Goal: Task Accomplishment & Management: Use online tool/utility

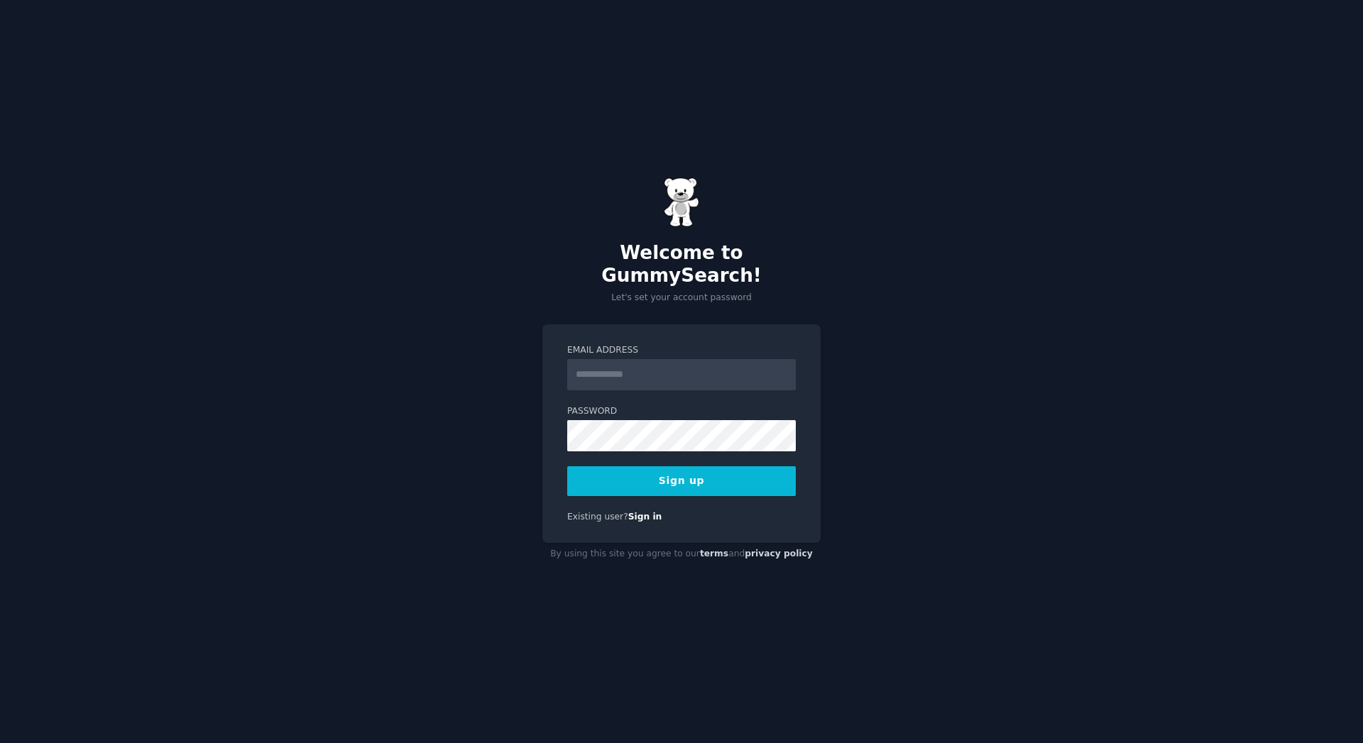
click at [743, 363] on input "Email Address" at bounding box center [681, 374] width 229 height 31
type input "**********"
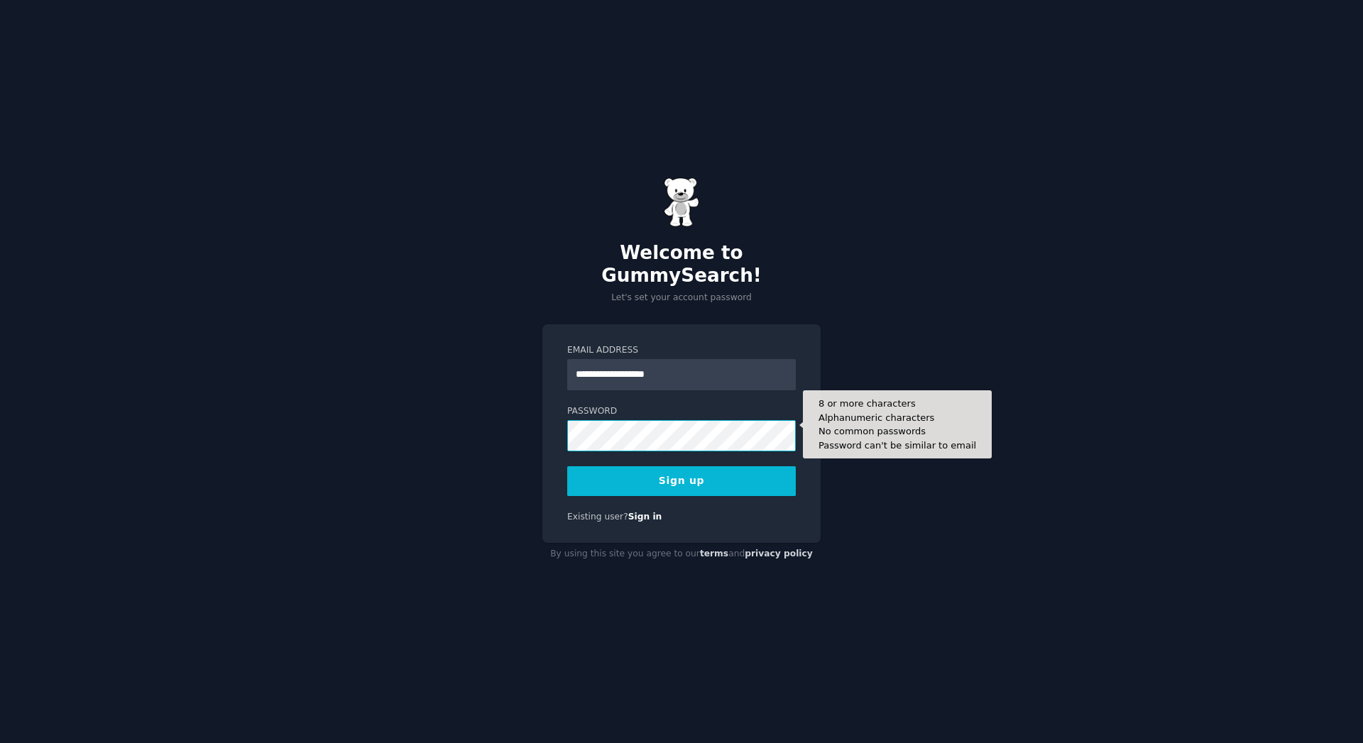
click at [567, 466] on button "Sign up" at bounding box center [681, 481] width 229 height 30
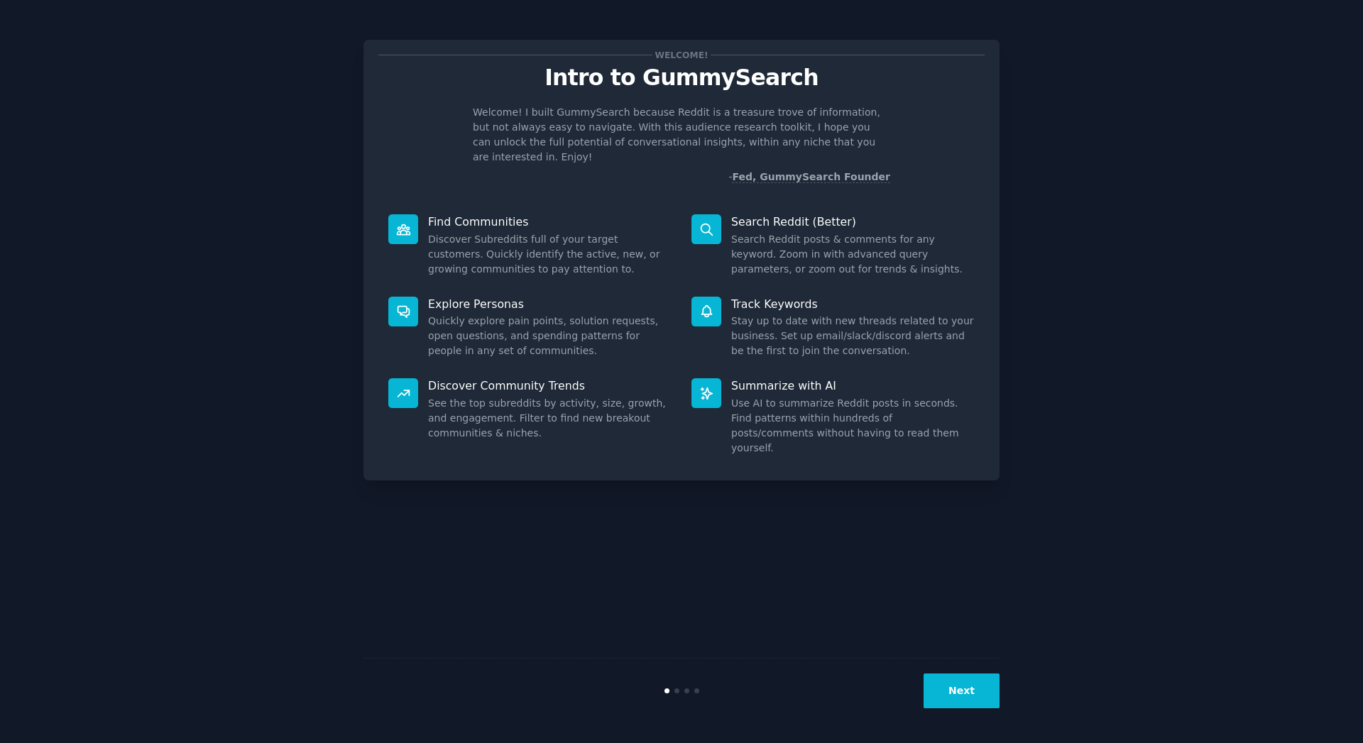
click at [850, 463] on div "Welcome! Intro to GummySearch Welcome! I built GummySearch because Reddit is a …" at bounding box center [681, 372] width 636 height 704
click at [890, 544] on div "Welcome! Intro to GummySearch Welcome! I built GummySearch because Reddit is a …" at bounding box center [681, 372] width 636 height 704
click at [721, 518] on div "Welcome! Intro to GummySearch Welcome! I built GummySearch because Reddit is a …" at bounding box center [681, 372] width 636 height 704
click at [959, 687] on button "Next" at bounding box center [962, 691] width 76 height 35
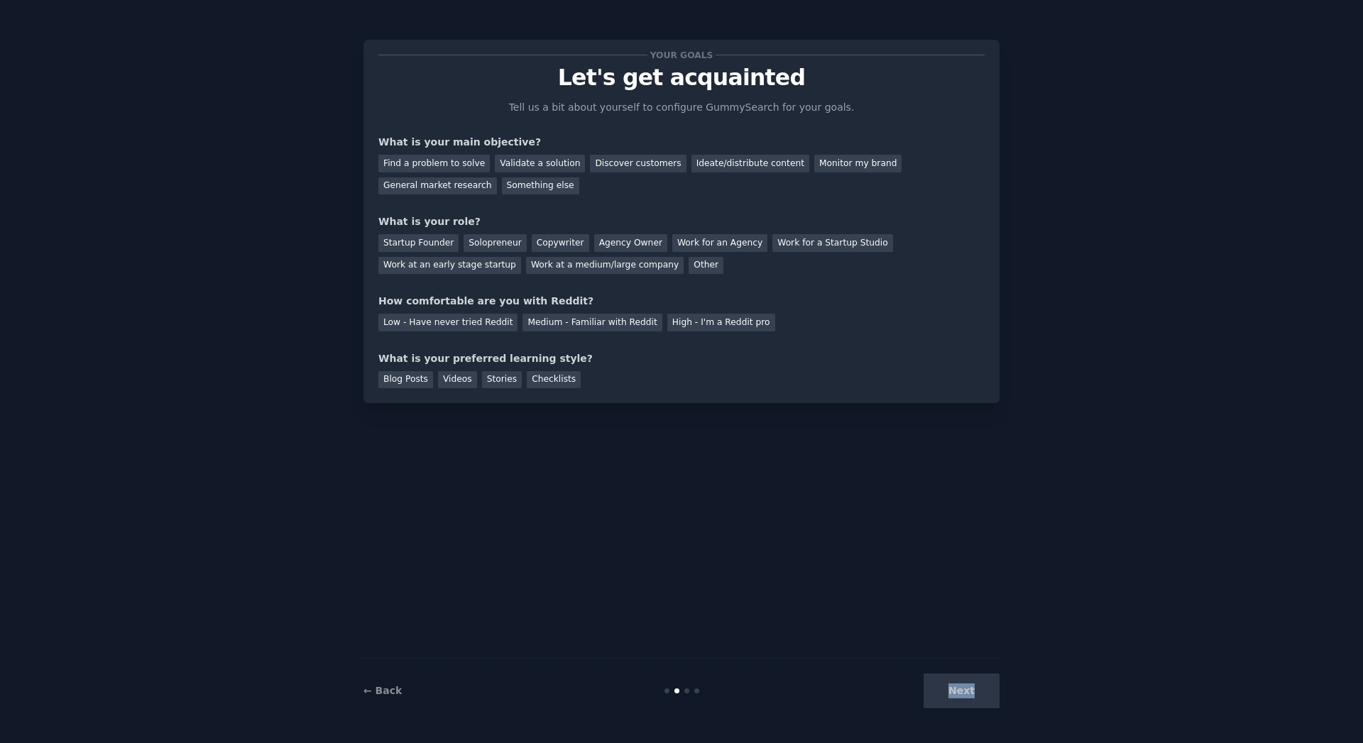
click at [959, 687] on div "Next" at bounding box center [893, 691] width 212 height 35
click at [956, 691] on div "Next" at bounding box center [893, 691] width 212 height 35
click at [452, 164] on div "Find a problem to solve" at bounding box center [433, 164] width 111 height 18
click at [512, 171] on div "Validate a solution" at bounding box center [540, 164] width 90 height 18
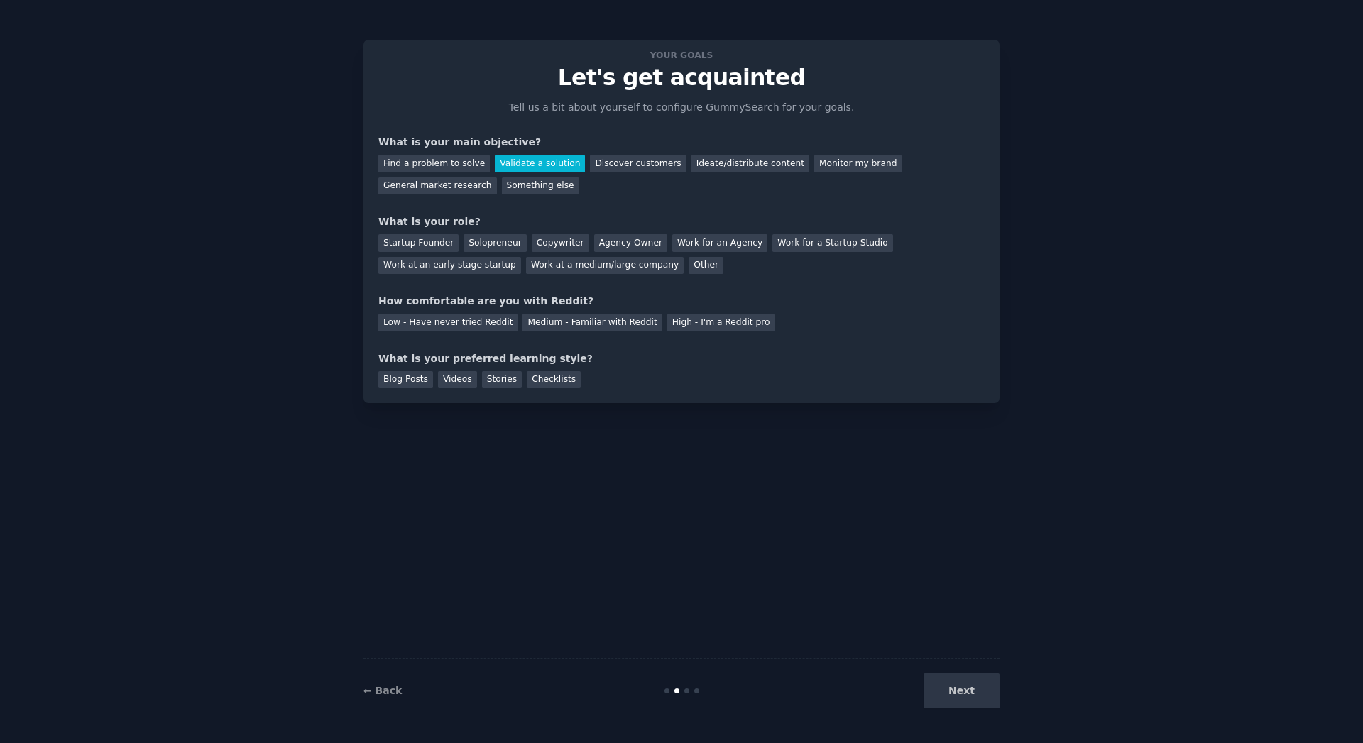
click at [462, 160] on div "Find a problem to solve" at bounding box center [433, 164] width 111 height 18
click at [422, 247] on div "Startup Founder" at bounding box center [418, 243] width 80 height 18
click at [484, 242] on div "Solopreneur" at bounding box center [495, 243] width 62 height 18
click at [487, 320] on div "Low - Have never tried Reddit" at bounding box center [447, 323] width 139 height 18
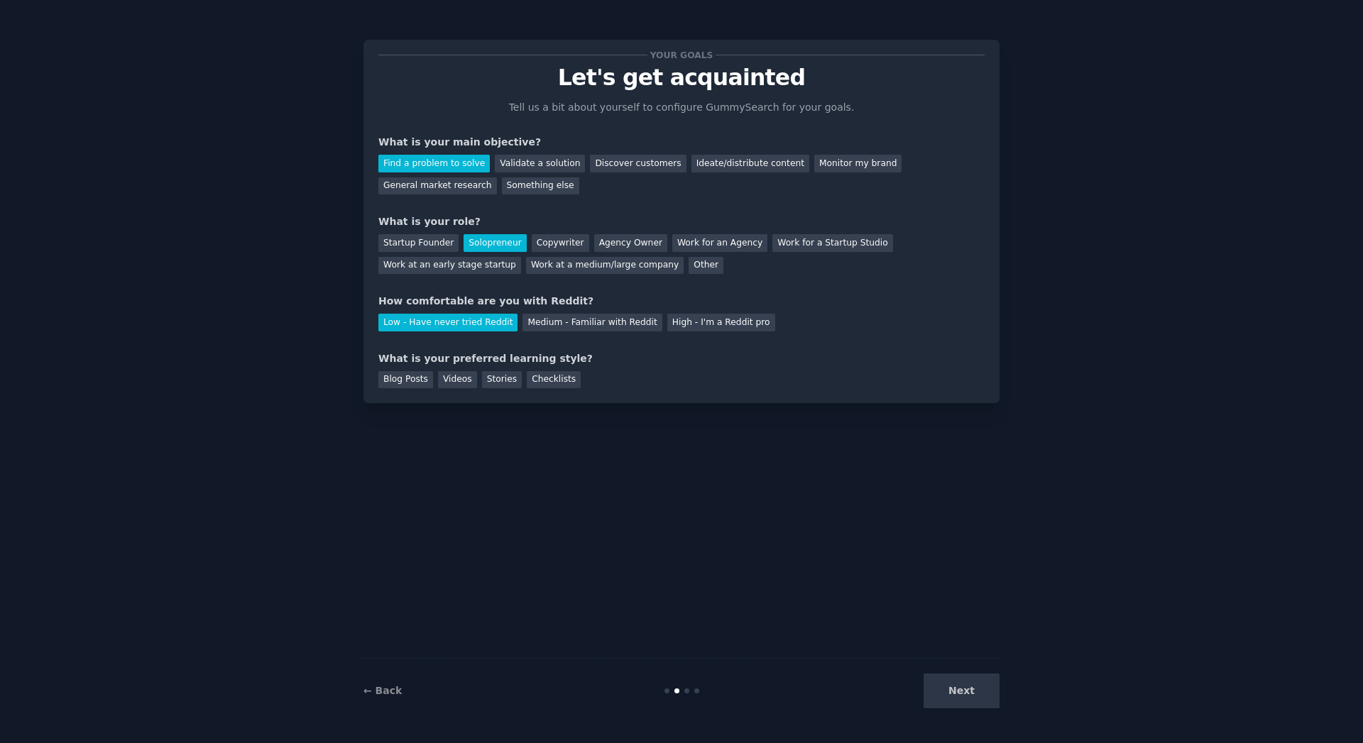
click at [534, 378] on div "Checklists" at bounding box center [554, 380] width 54 height 18
click at [442, 381] on div "Videos" at bounding box center [457, 380] width 39 height 18
click at [956, 688] on button "Next" at bounding box center [962, 691] width 76 height 35
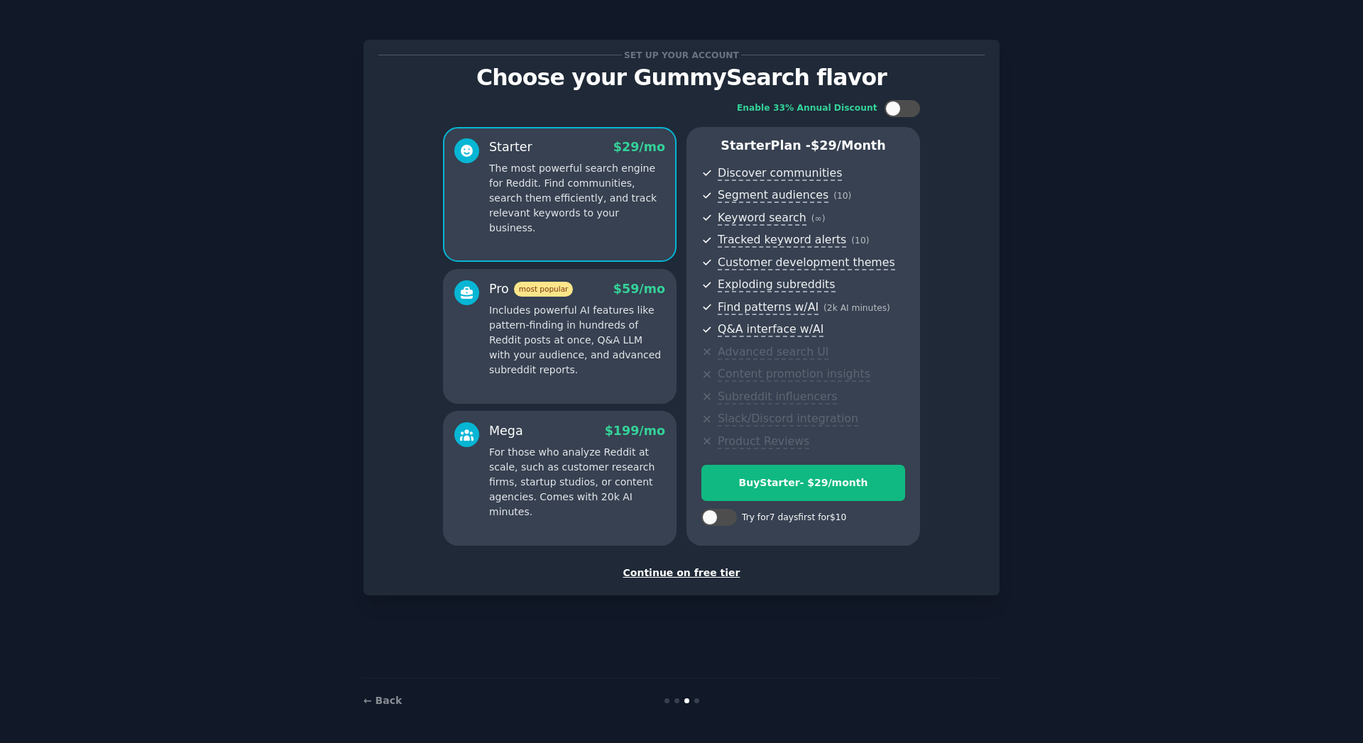
click at [966, 701] on div "← Back" at bounding box center [681, 700] width 636 height 45
click at [688, 584] on div "Set up your account Choose your GummySearch flavor Enable 33% Annual Discount S…" at bounding box center [681, 318] width 636 height 556
click at [694, 579] on div "Continue on free tier" at bounding box center [681, 573] width 606 height 15
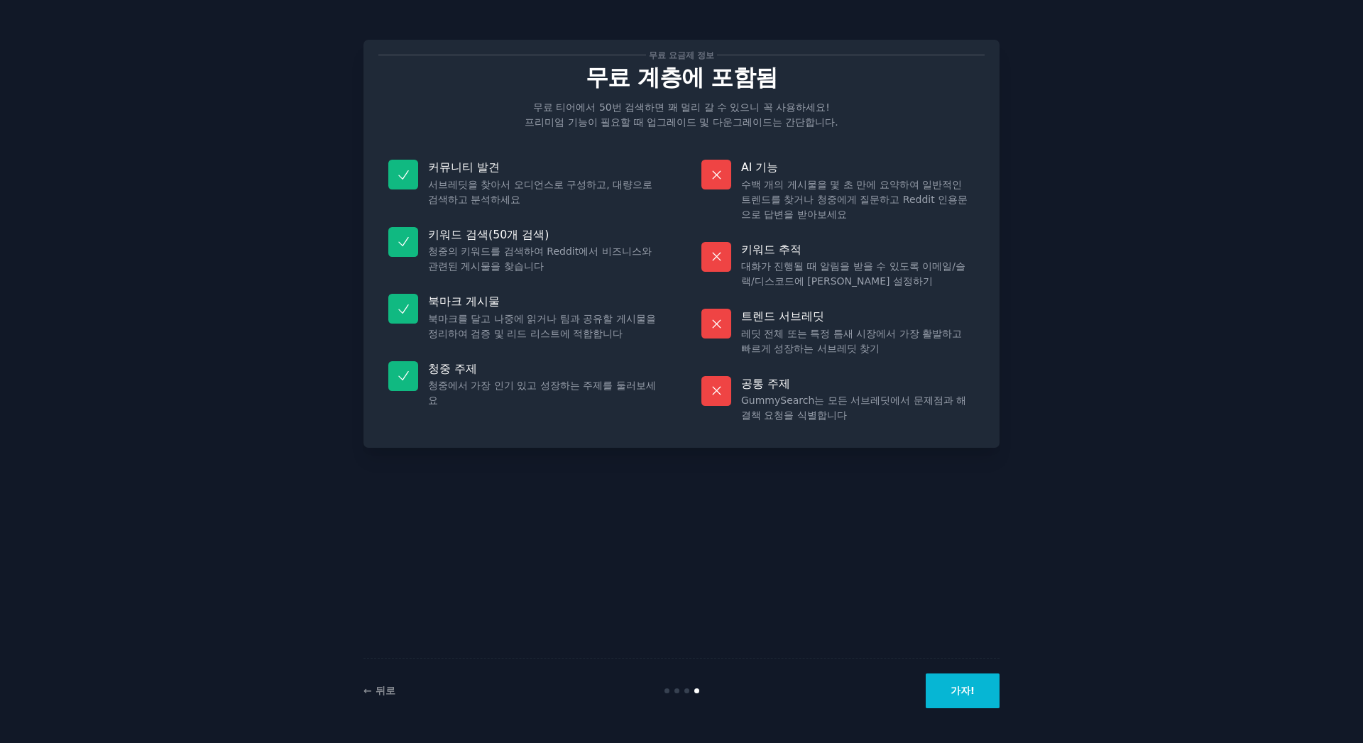
click at [978, 688] on button "가자!" at bounding box center [963, 691] width 74 height 35
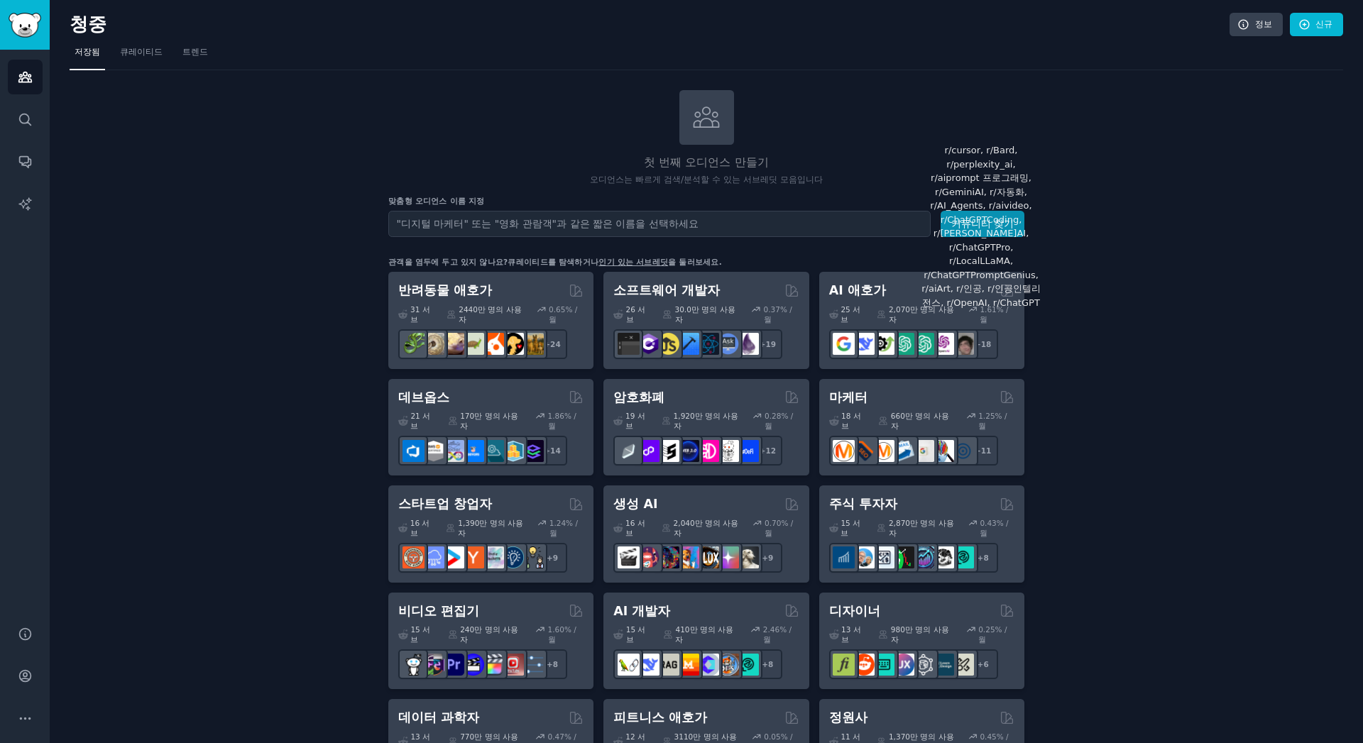
click at [180, 40] on div "청중 정보 신규" at bounding box center [707, 27] width 1274 height 29
click at [192, 53] on font "트렌드" at bounding box center [195, 52] width 26 height 10
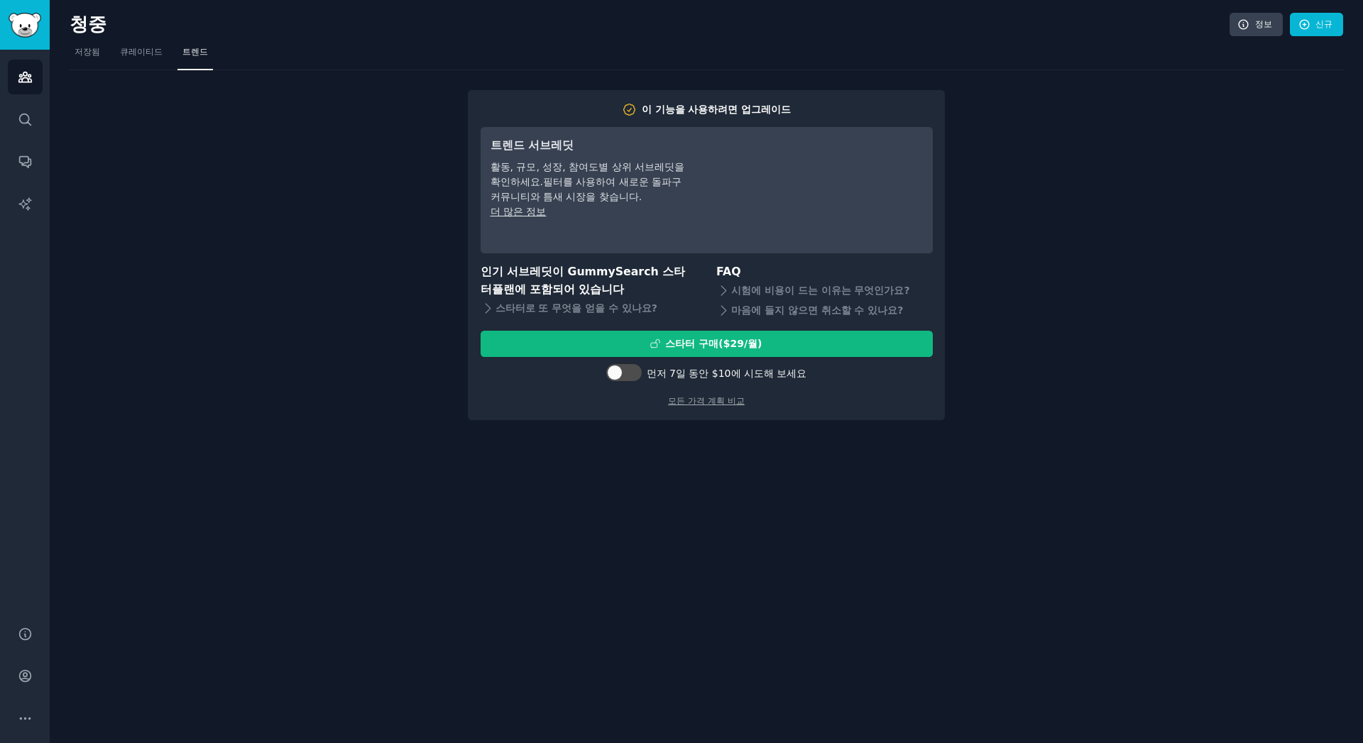
click at [129, 59] on link "큐레이티드" at bounding box center [141, 55] width 53 height 29
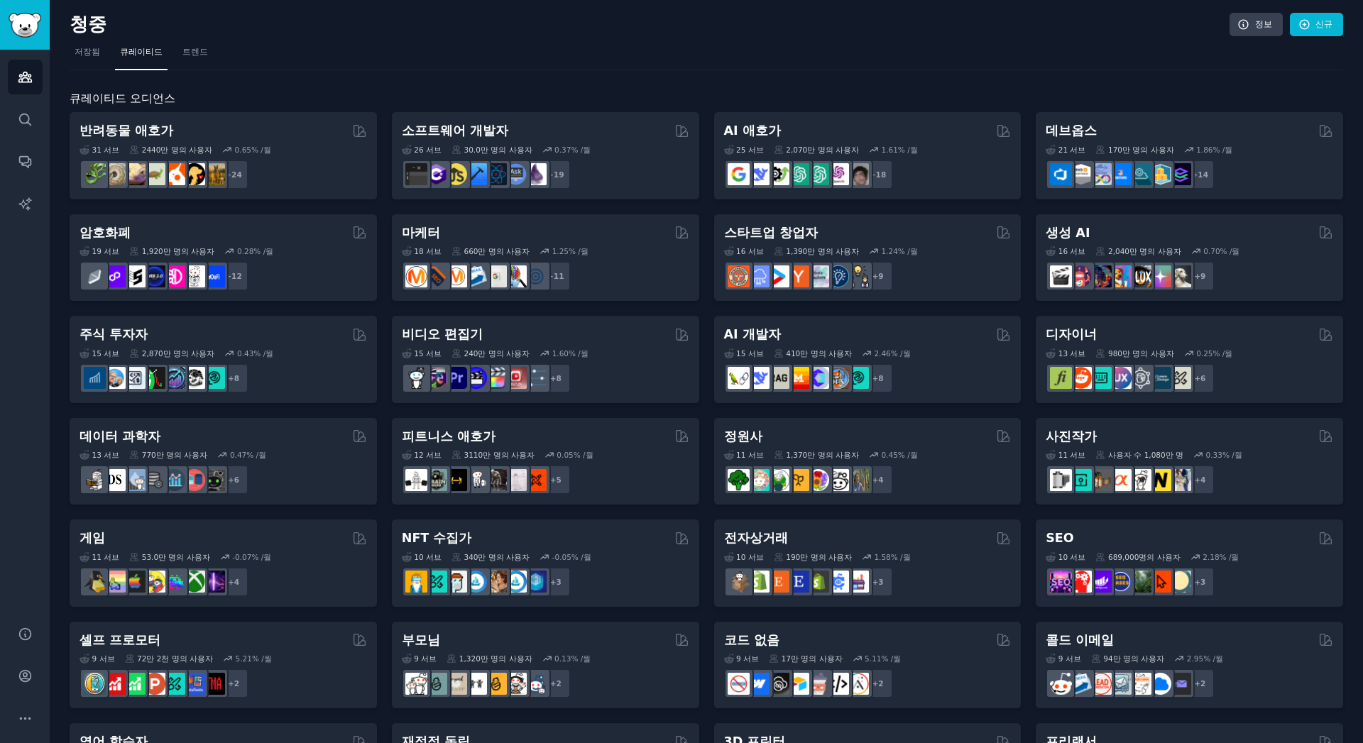
click at [93, 53] on font "저장됨" at bounding box center [88, 52] width 26 height 10
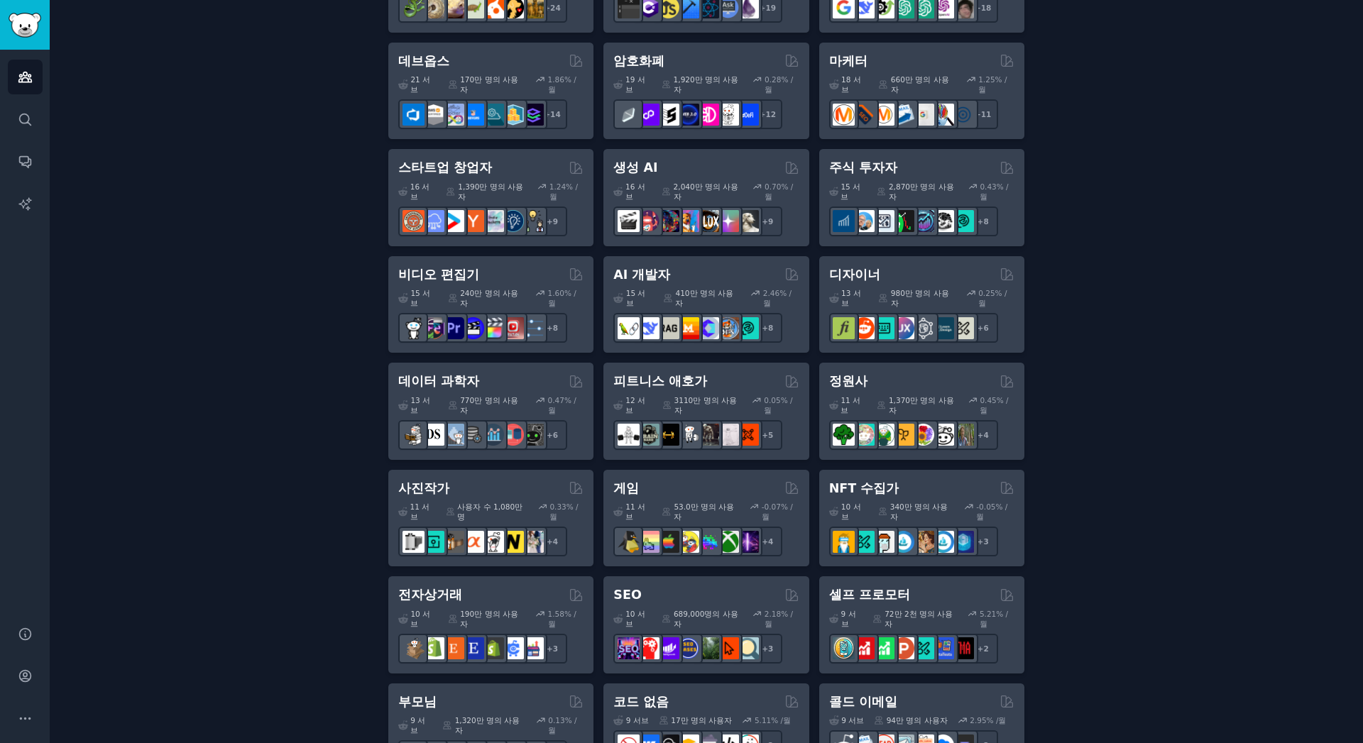
scroll to position [407, 0]
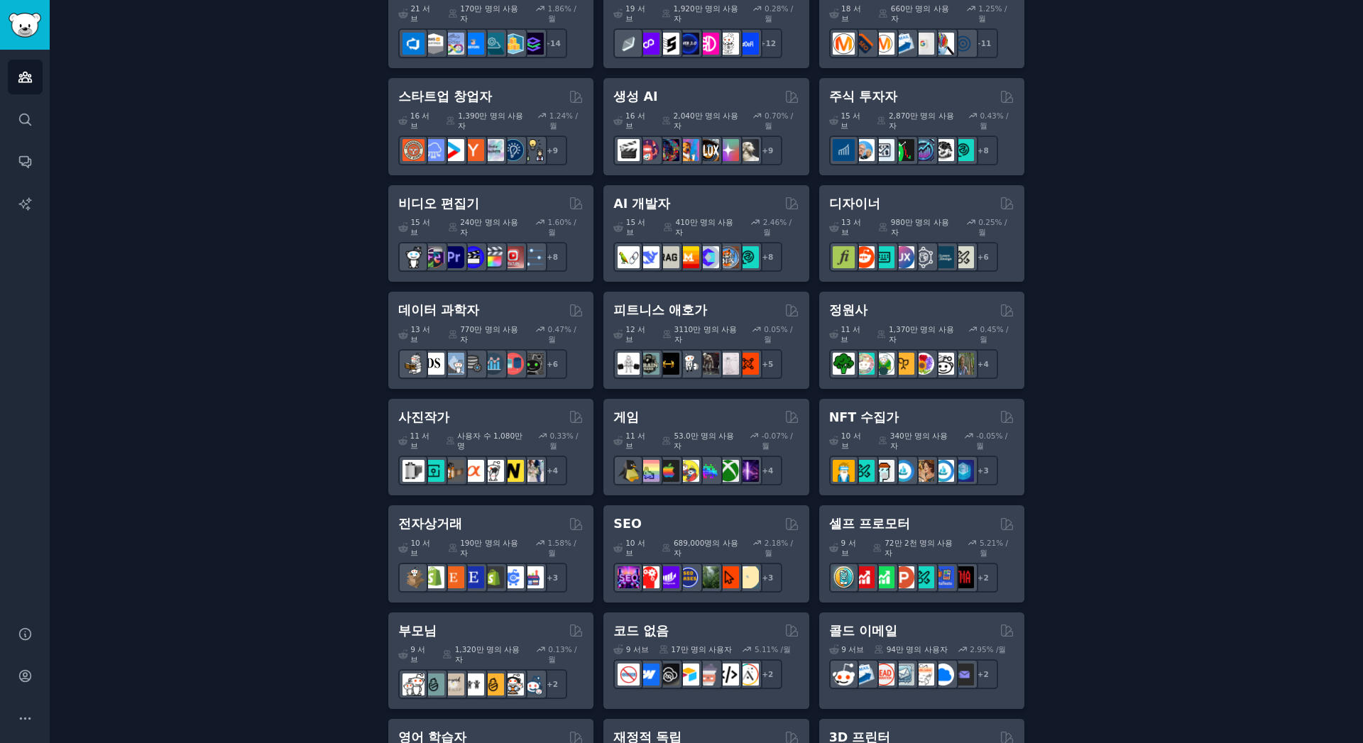
click at [491, 623] on div "부모님" at bounding box center [490, 632] width 185 height 18
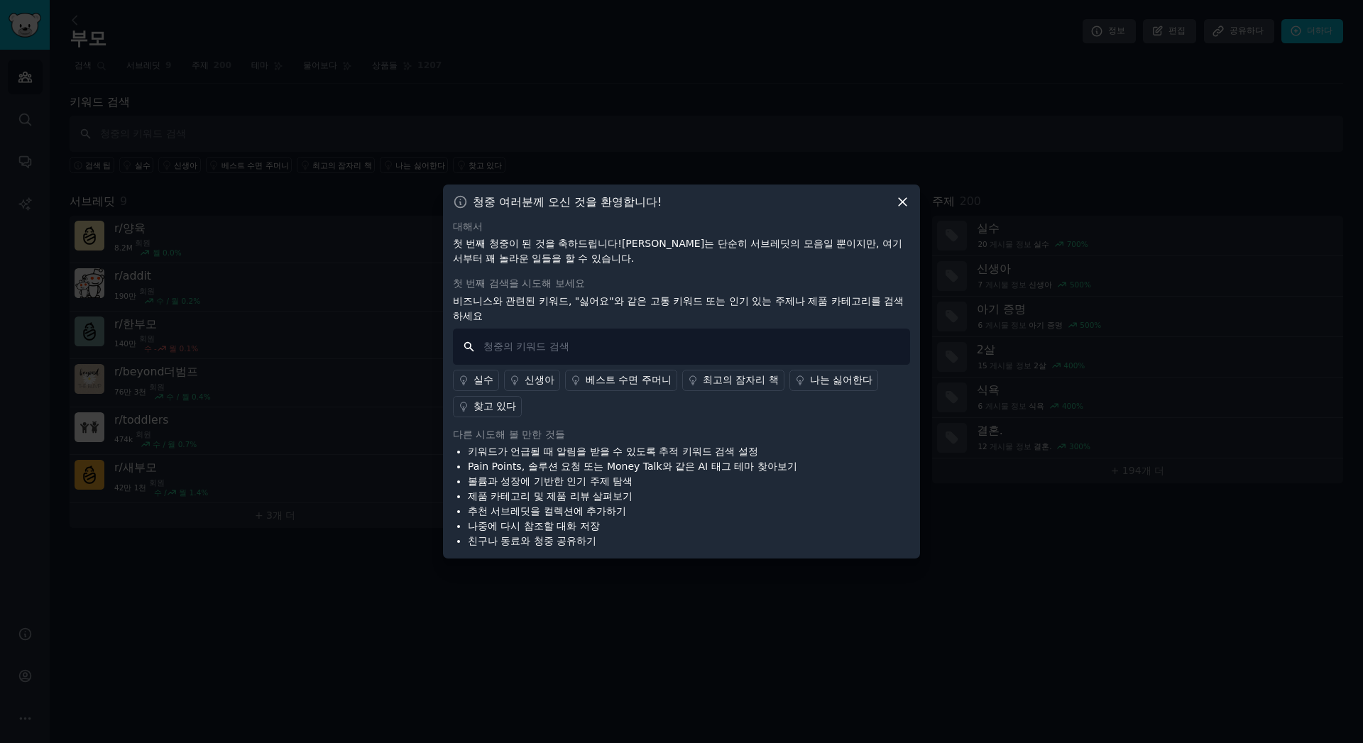
click at [777, 351] on input "text" at bounding box center [681, 347] width 457 height 36
type input "d"
type input "원격"
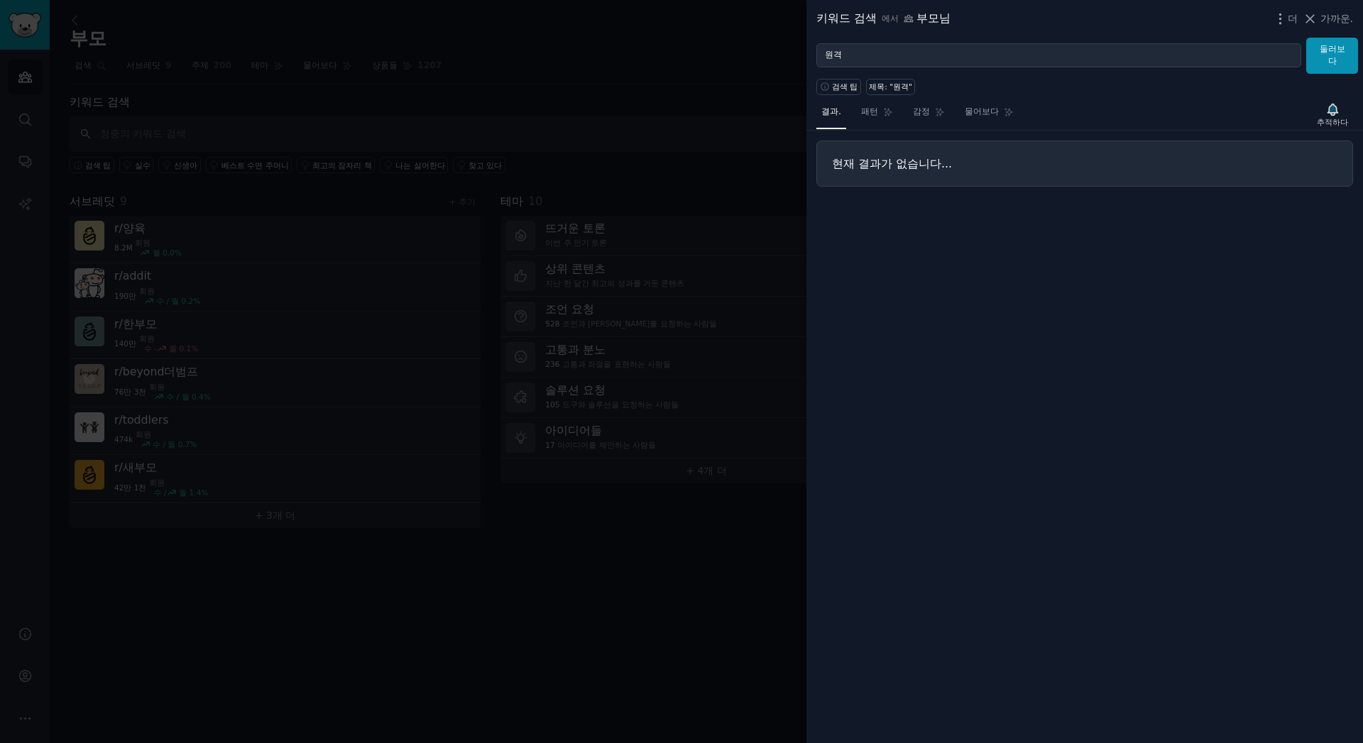
click at [886, 112] on icon at bounding box center [889, 112] width 8 height 8
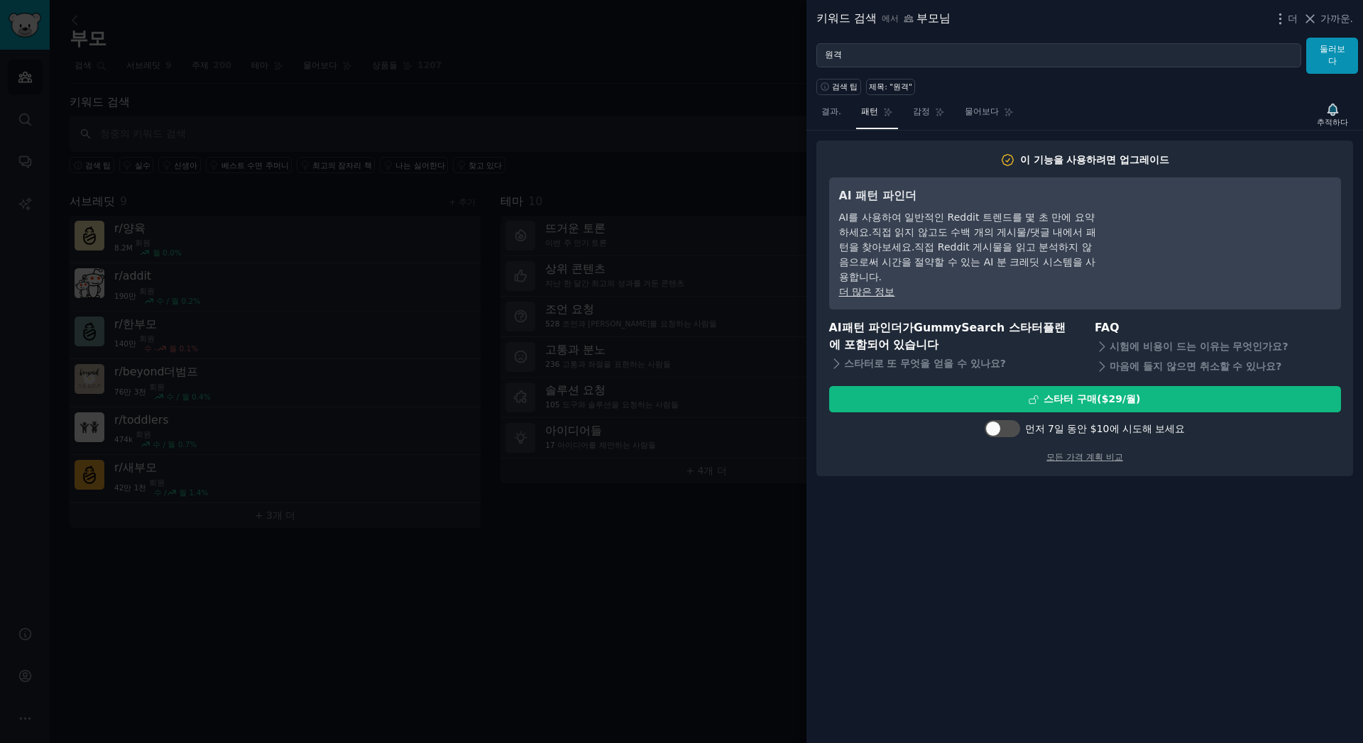
click at [942, 113] on icon at bounding box center [940, 112] width 8 height 8
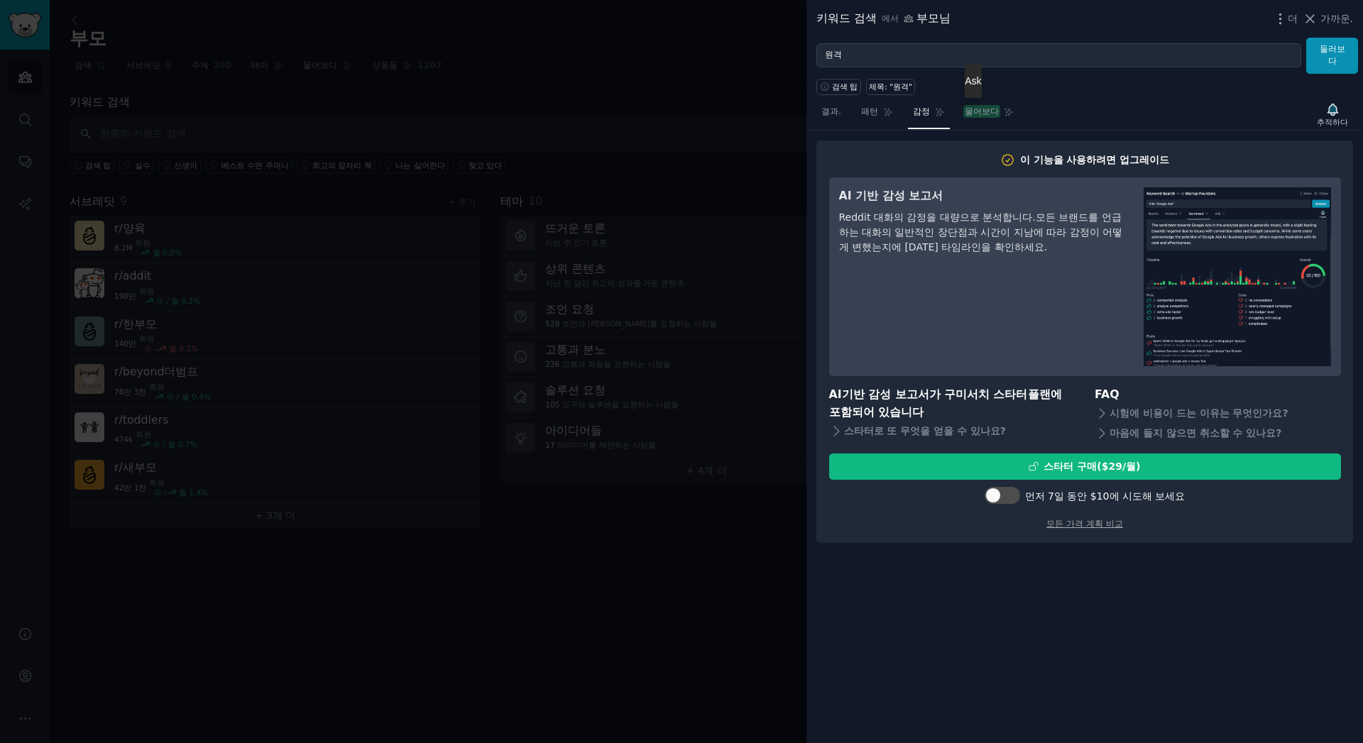
click at [980, 109] on font "물어보다" at bounding box center [982, 111] width 34 height 10
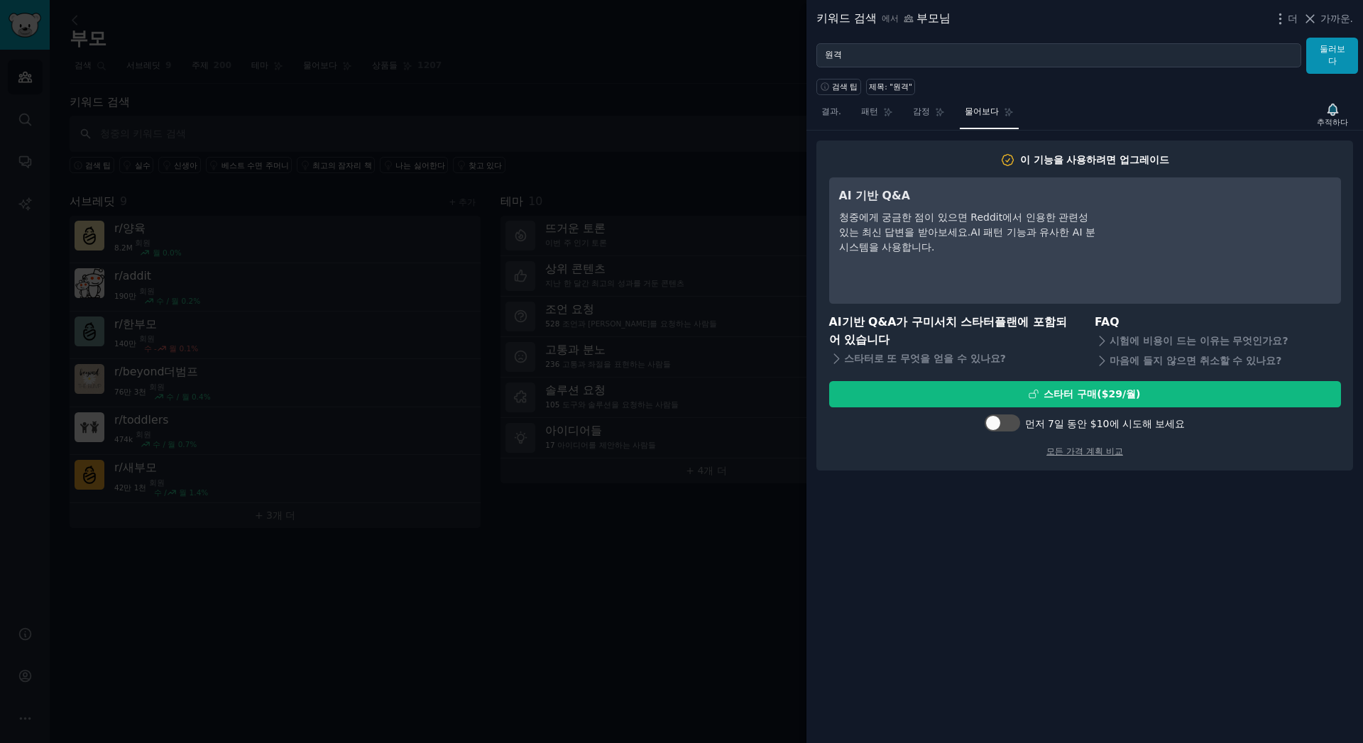
click at [843, 119] on link "결과." at bounding box center [831, 115] width 30 height 29
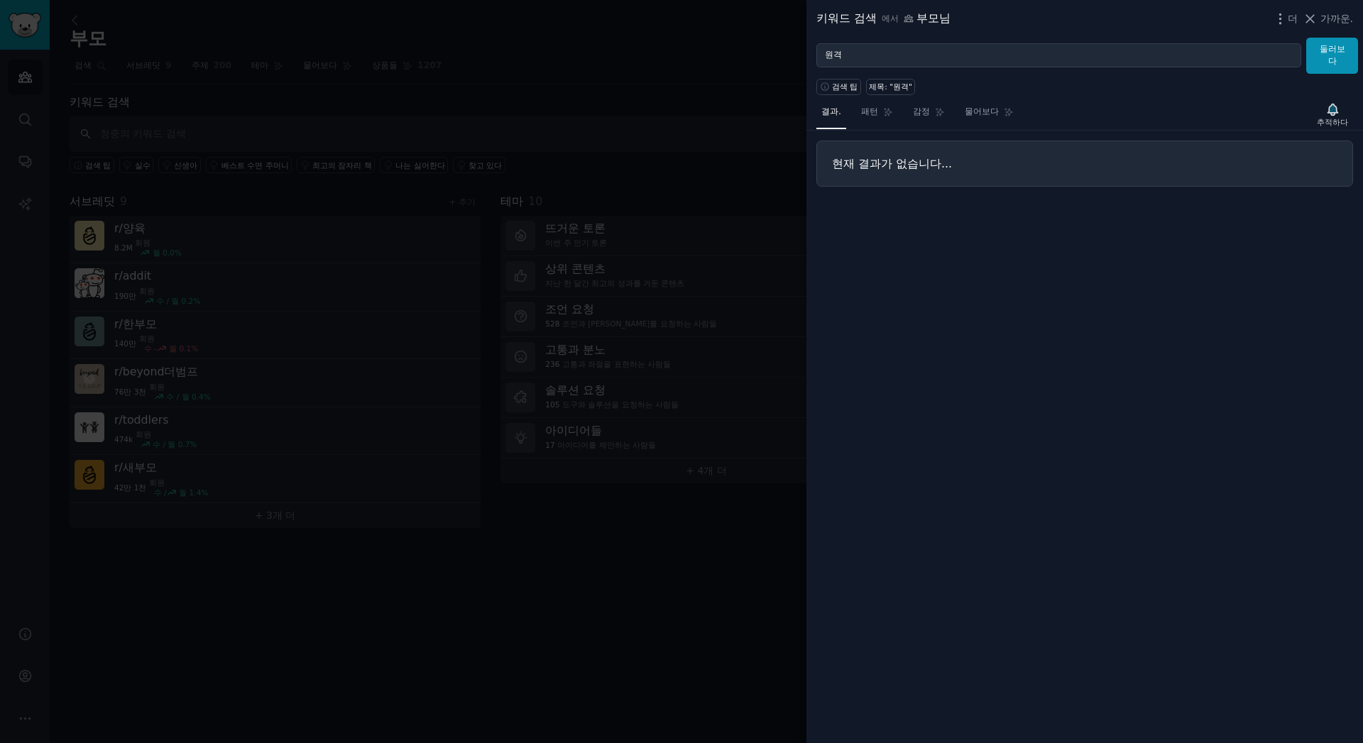
click at [787, 119] on div at bounding box center [681, 371] width 1363 height 743
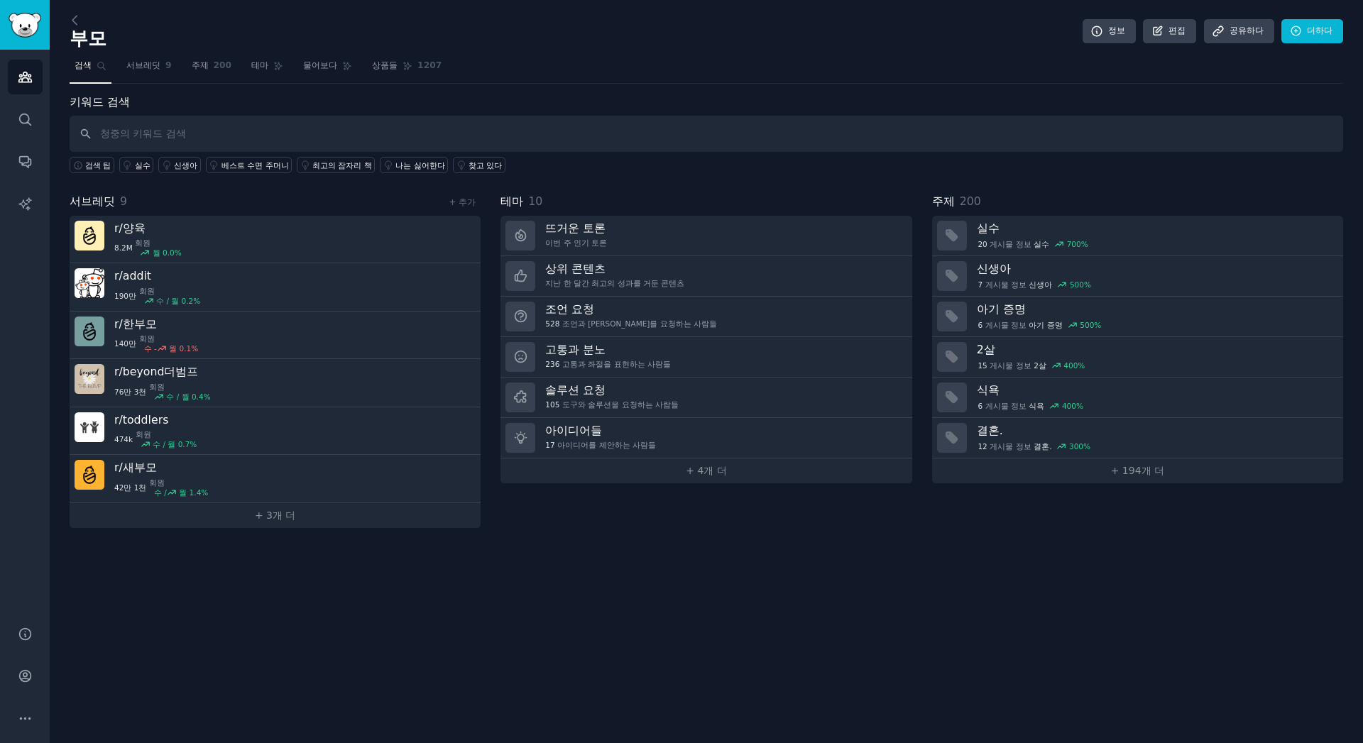
click at [214, 58] on link "주제 200" at bounding box center [212, 69] width 50 height 29
click at [214, 70] on span "200" at bounding box center [223, 66] width 18 height 13
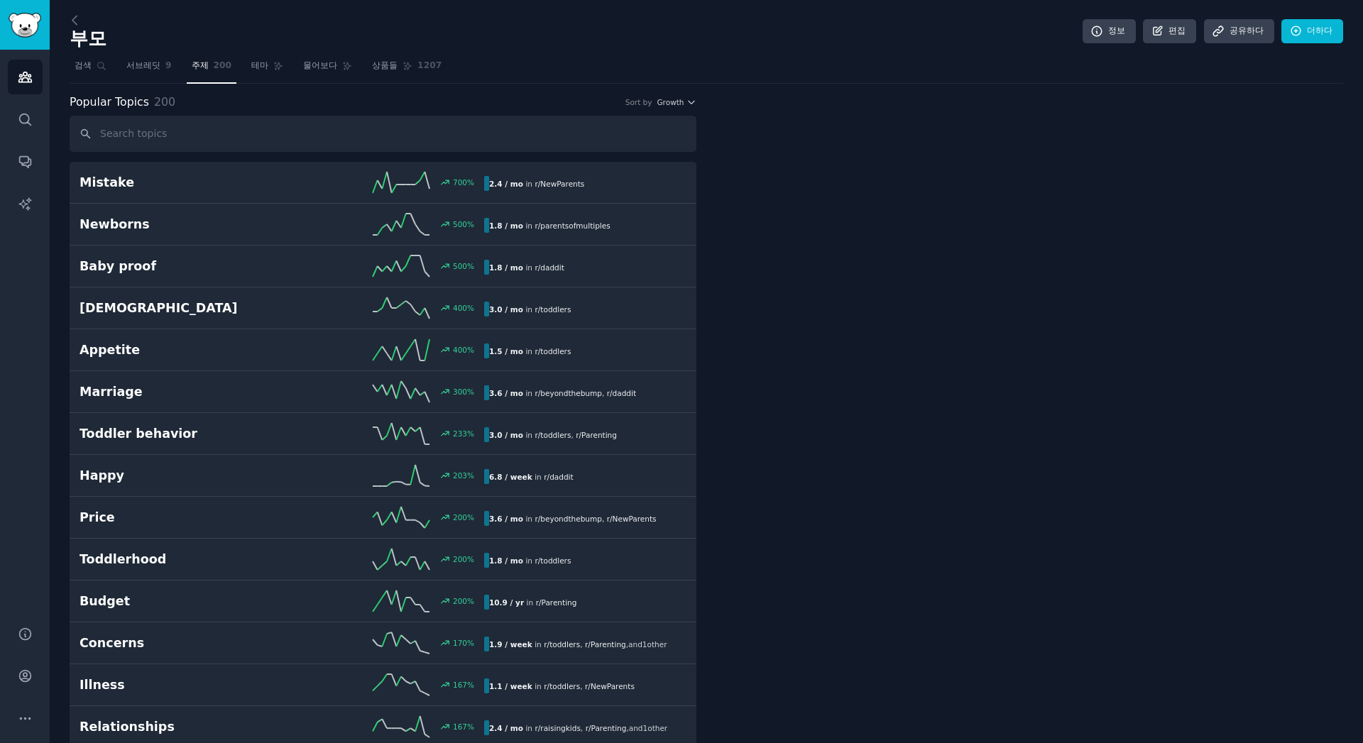
click at [214, 70] on span "200" at bounding box center [223, 66] width 18 height 13
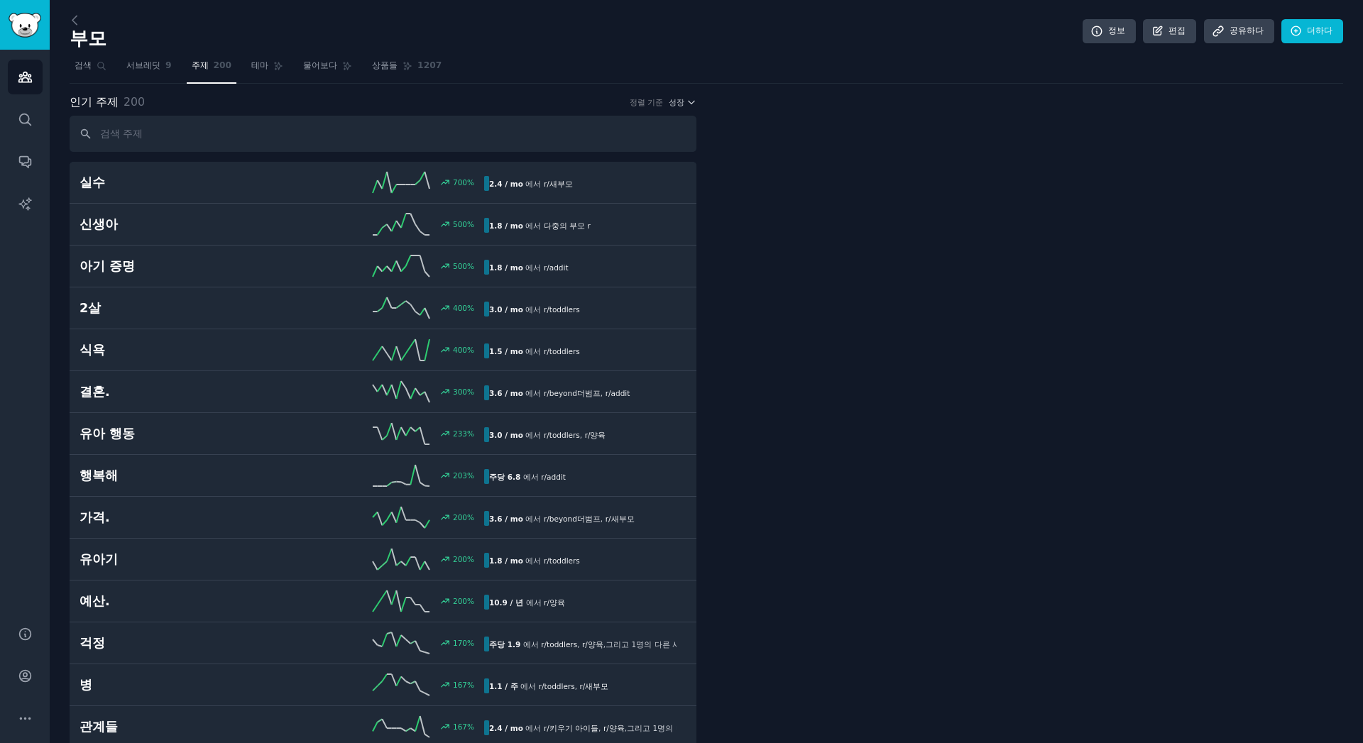
click at [403, 75] on link "상품들 1207" at bounding box center [407, 69] width 80 height 29
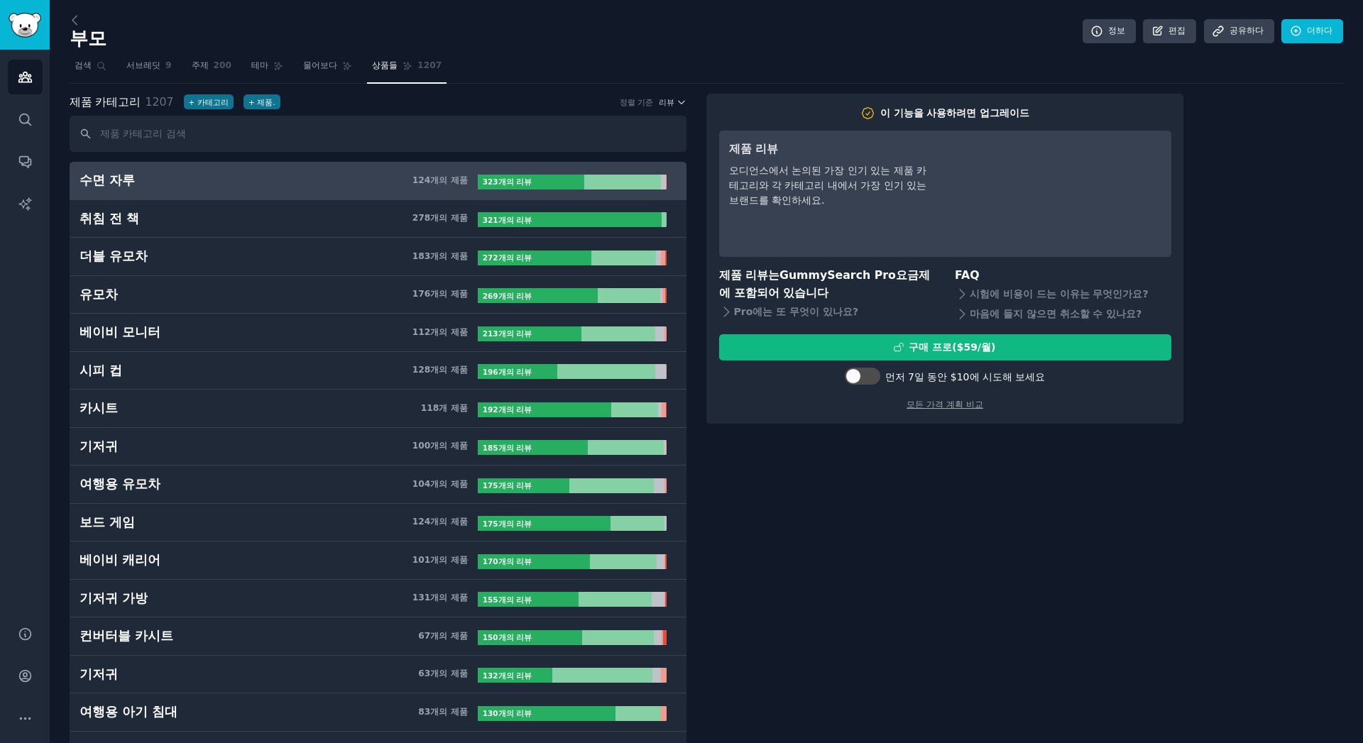
click at [863, 371] on div at bounding box center [862, 376] width 35 height 17
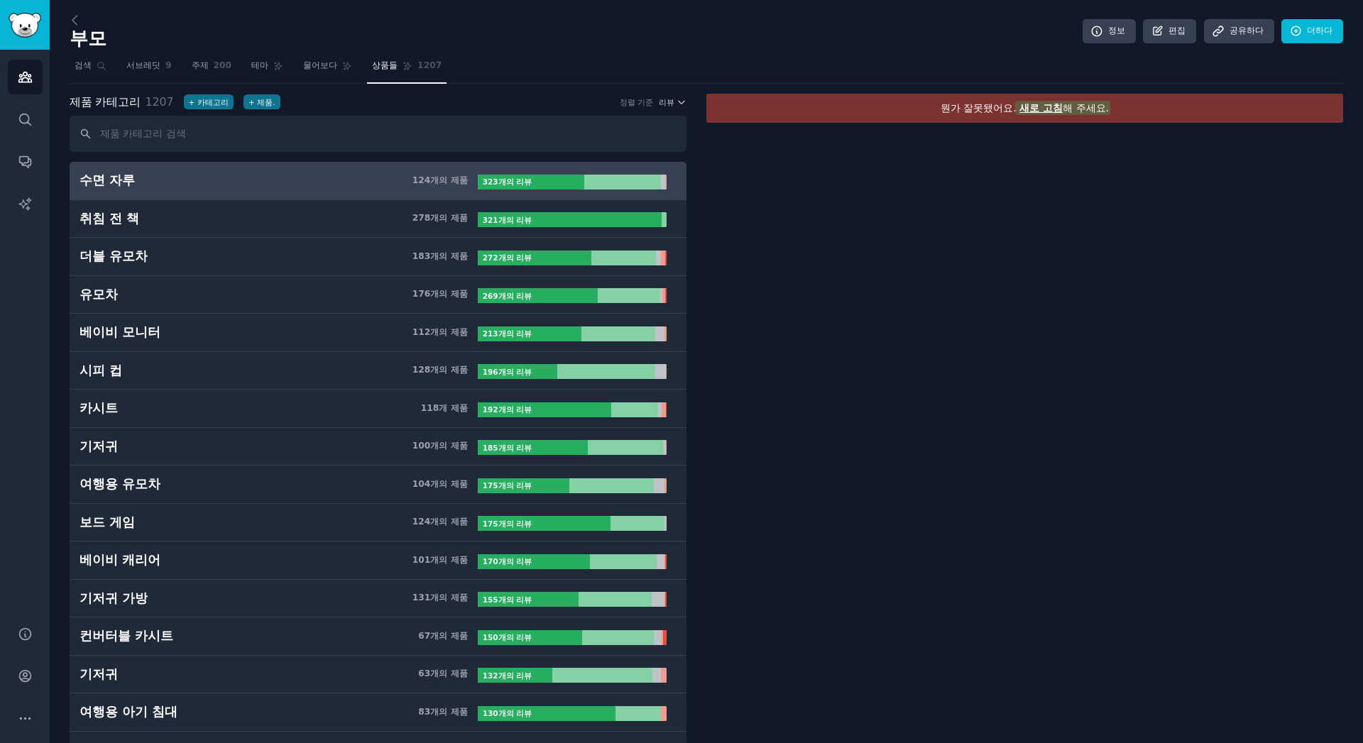
click at [1049, 111] on span "새로 고침" at bounding box center [1040, 107] width 43 height 11
click at [1054, 106] on span "새로 고침" at bounding box center [1040, 107] width 43 height 11
click at [1010, 112] on font "뭔가 잘못됐어요." at bounding box center [979, 107] width 76 height 11
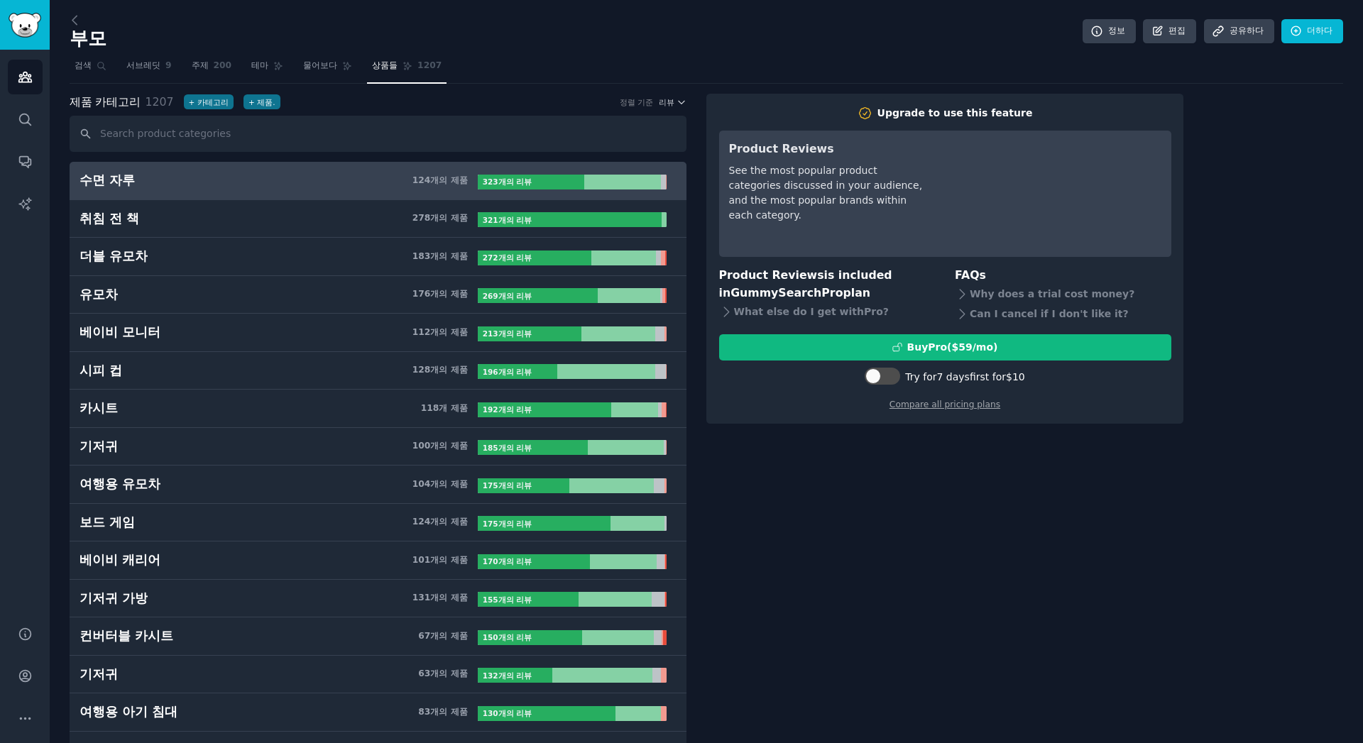
click at [887, 380] on div at bounding box center [882, 376] width 35 height 17
checkbox input "true"
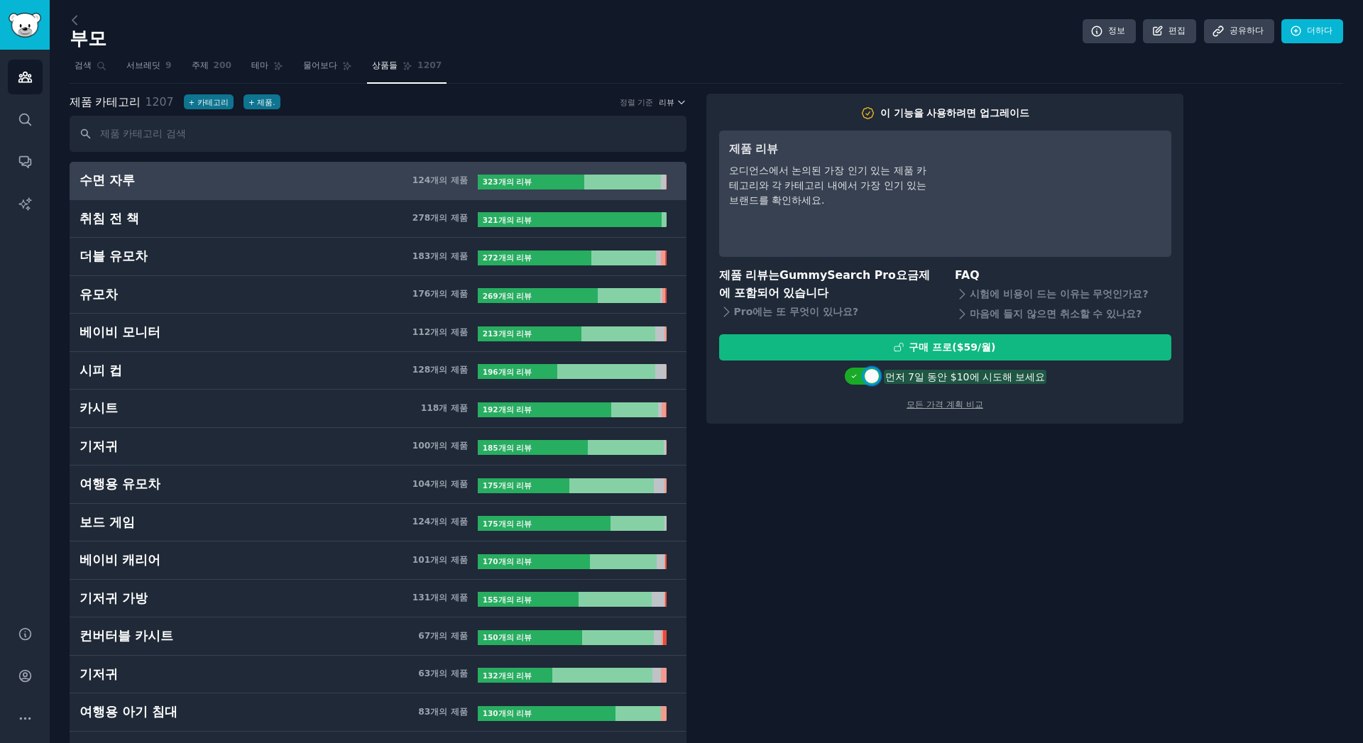
click at [957, 381] on font "먼저 7일 동안 $10에 시도해 보세요" at bounding box center [965, 376] width 160 height 11
click at [940, 401] on font "모든 가격 계획 비교" at bounding box center [945, 405] width 77 height 10
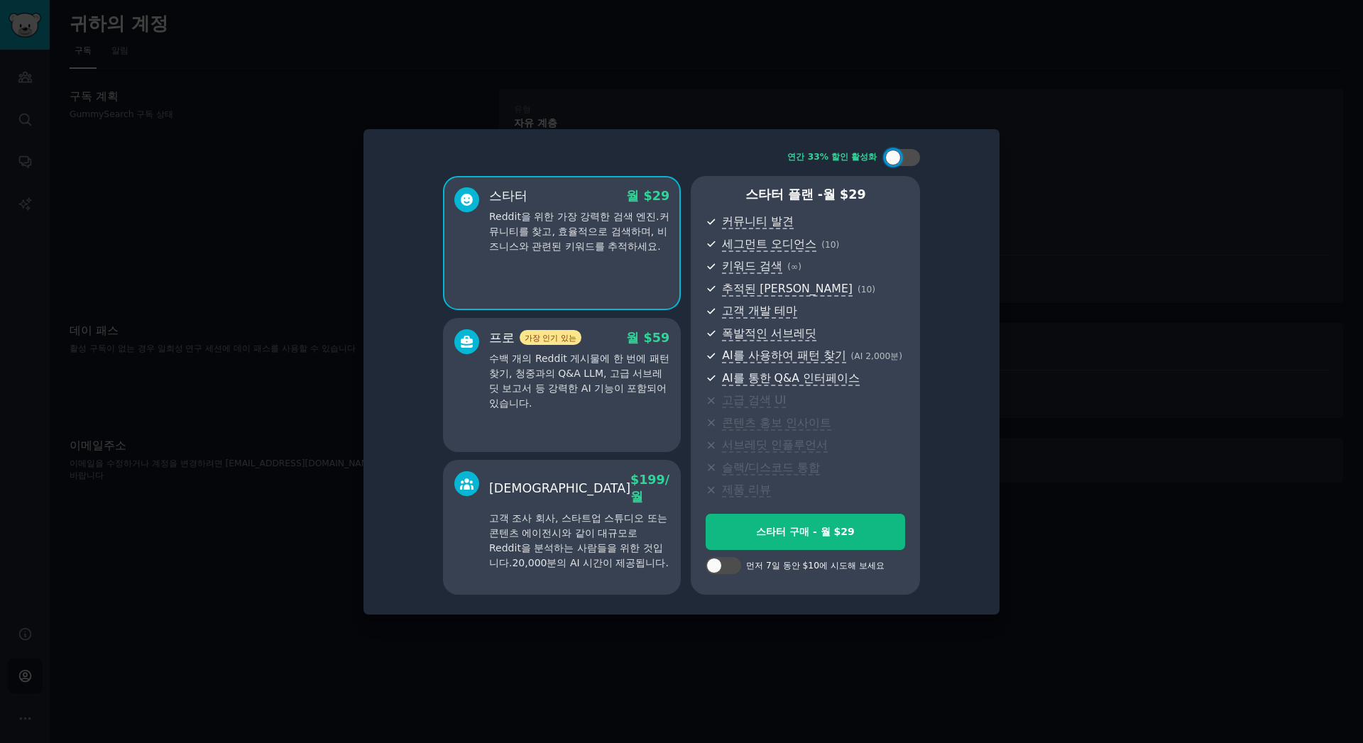
click at [716, 569] on div at bounding box center [714, 566] width 16 height 16
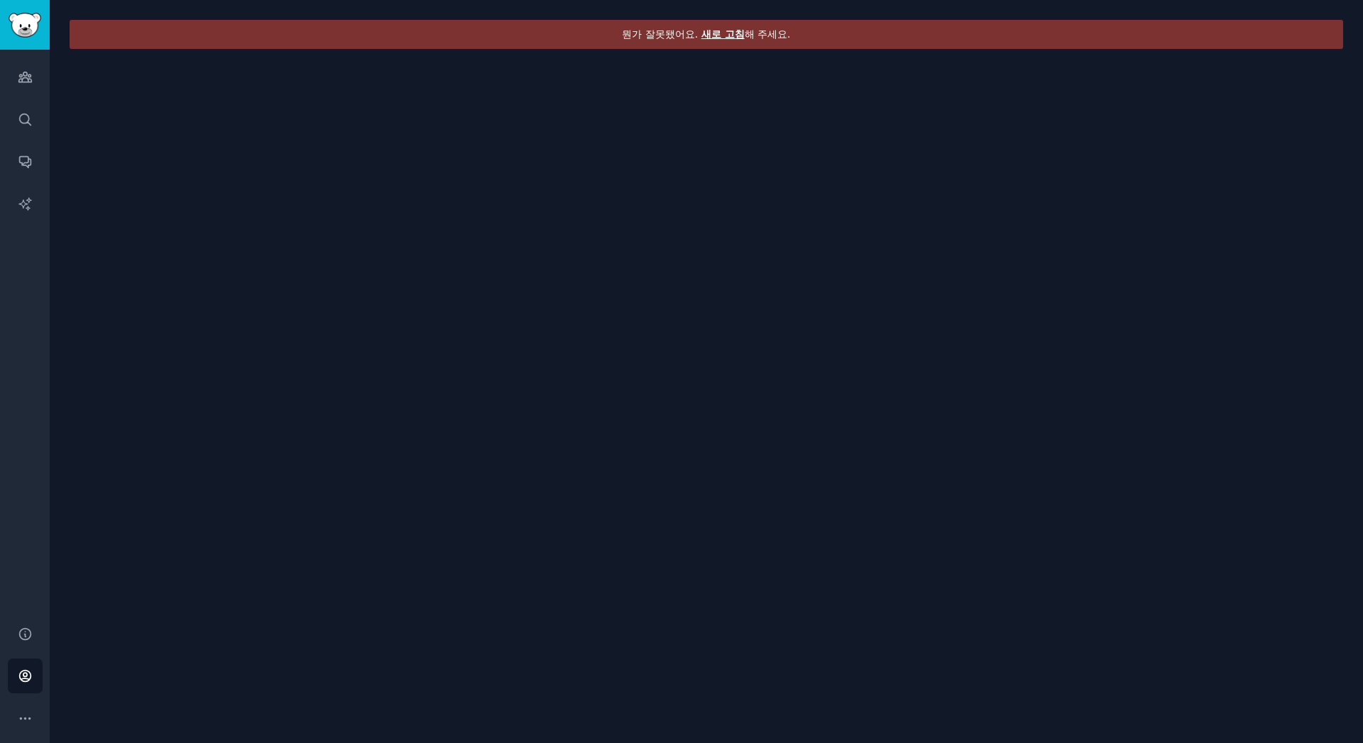
drag, startPoint x: 722, startPoint y: 46, endPoint x: 730, endPoint y: 33, distance: 15.0
click at [723, 41] on div "뭔가 잘못됐어요. 새로 고침 해 주세요." at bounding box center [707, 34] width 1274 height 29
click at [731, 28] on span "새로 고침" at bounding box center [722, 33] width 43 height 11
click at [727, 28] on span "새로 고침" at bounding box center [722, 33] width 43 height 11
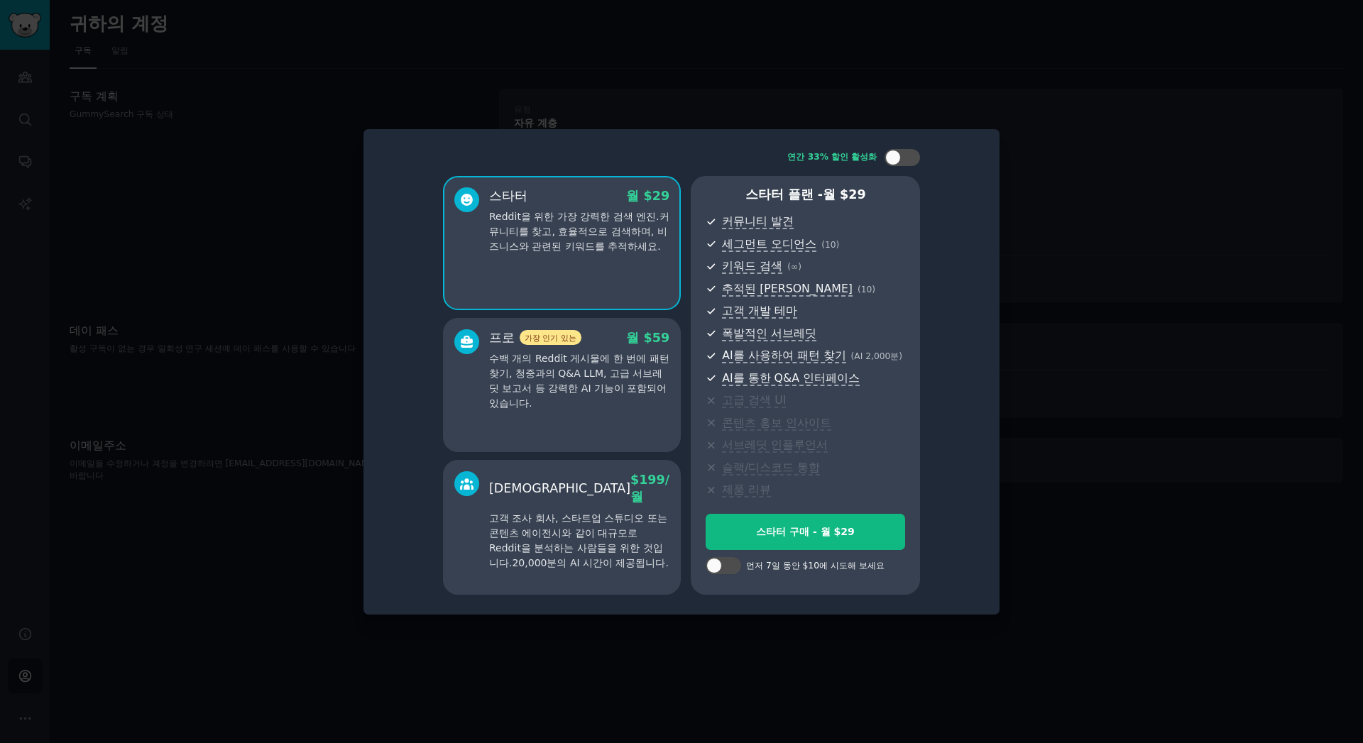
click at [1164, 223] on div at bounding box center [681, 371] width 1363 height 743
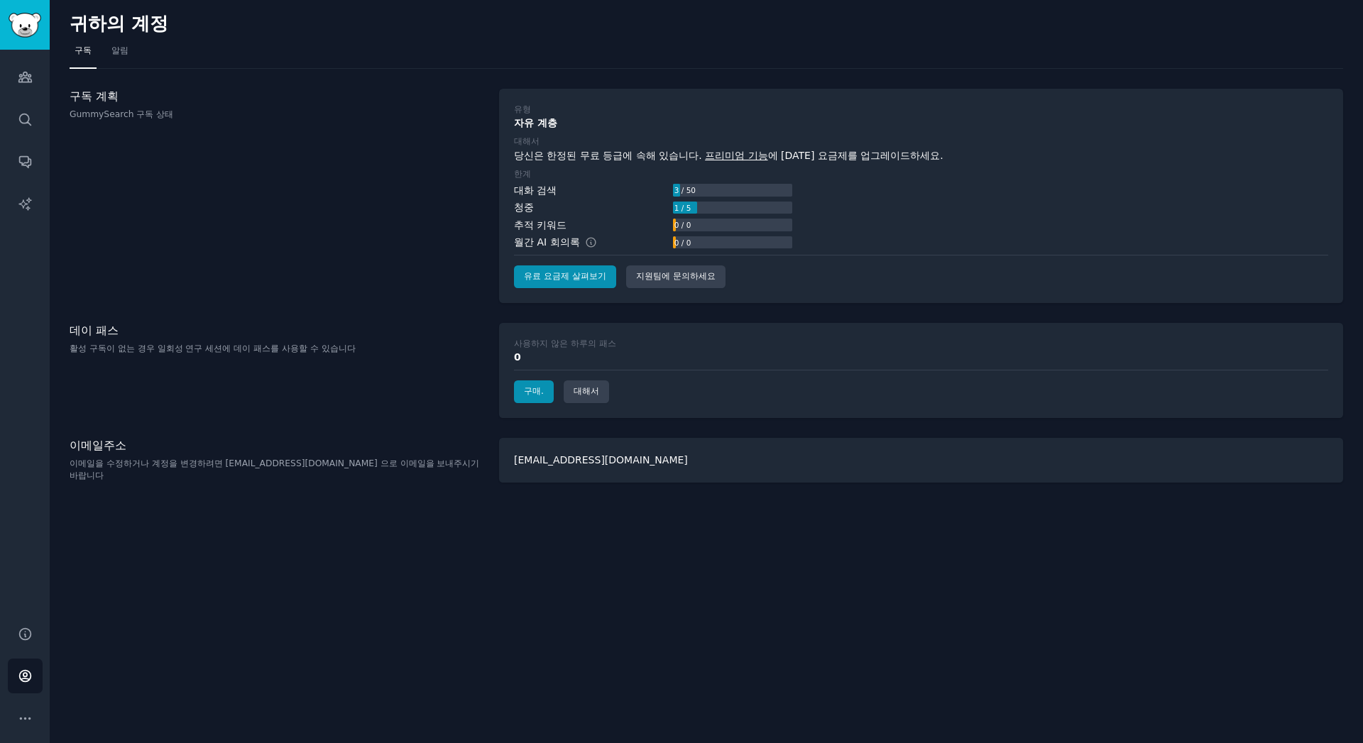
click at [167, 195] on div "구독 계획 GummySearch 구독 상태" at bounding box center [277, 196] width 415 height 214
click at [541, 392] on font "구매." at bounding box center [534, 391] width 20 height 10
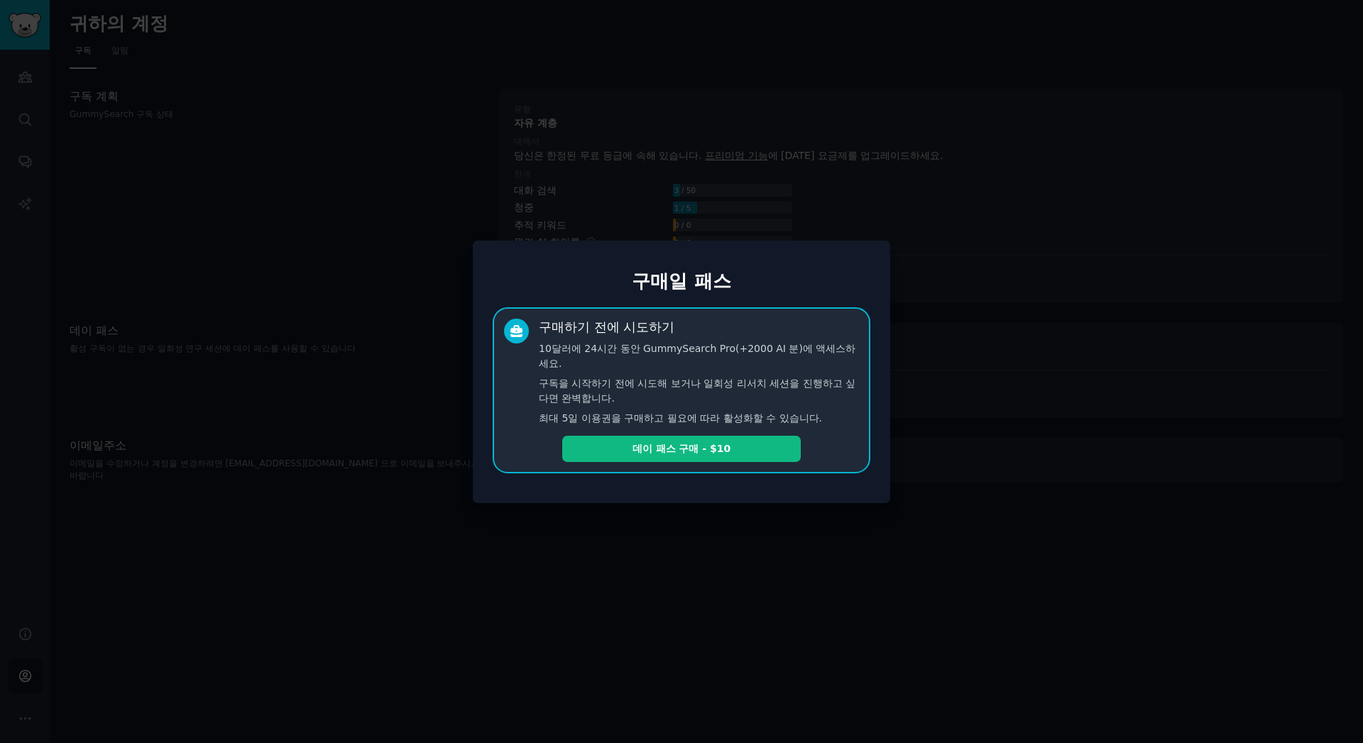
click at [395, 314] on div at bounding box center [681, 371] width 1363 height 743
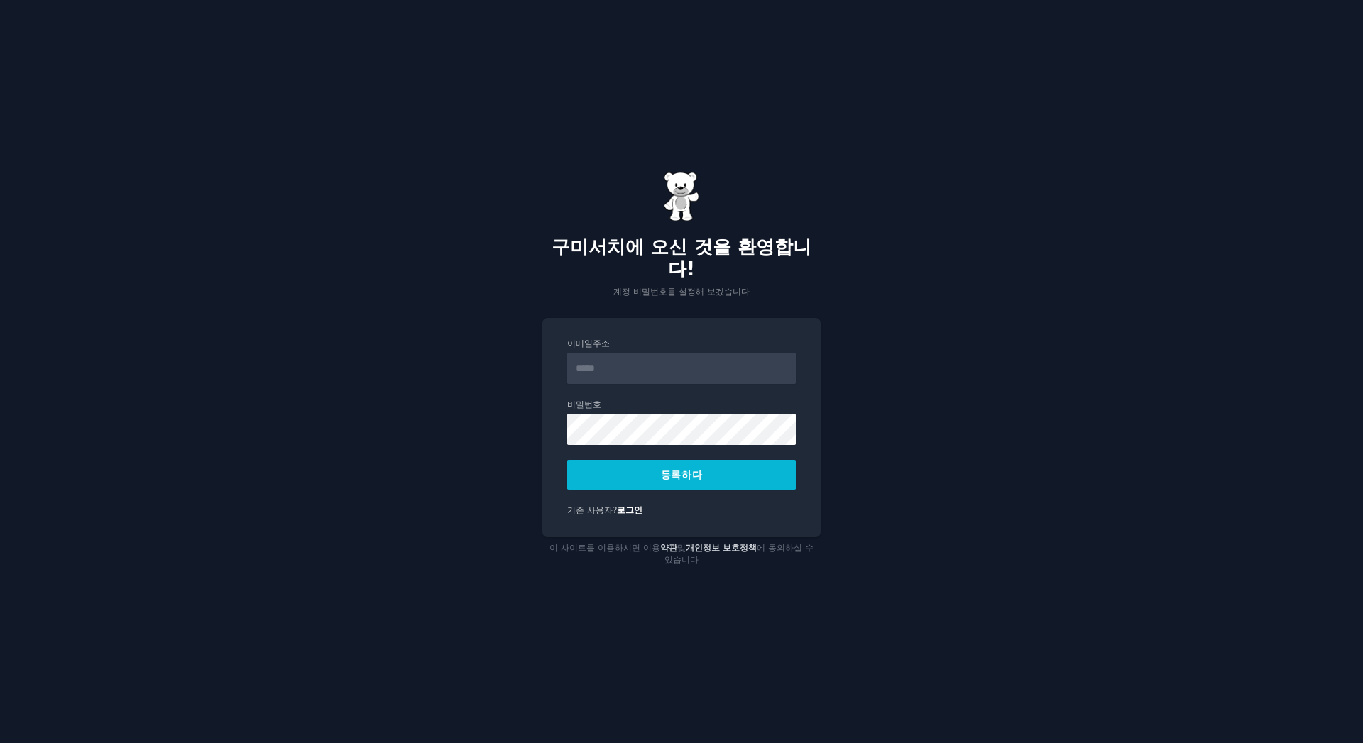
click at [616, 370] on input "이메일주소" at bounding box center [681, 368] width 229 height 31
type input "**********"
click at [697, 477] on font "등록하다" at bounding box center [682, 474] width 42 height 11
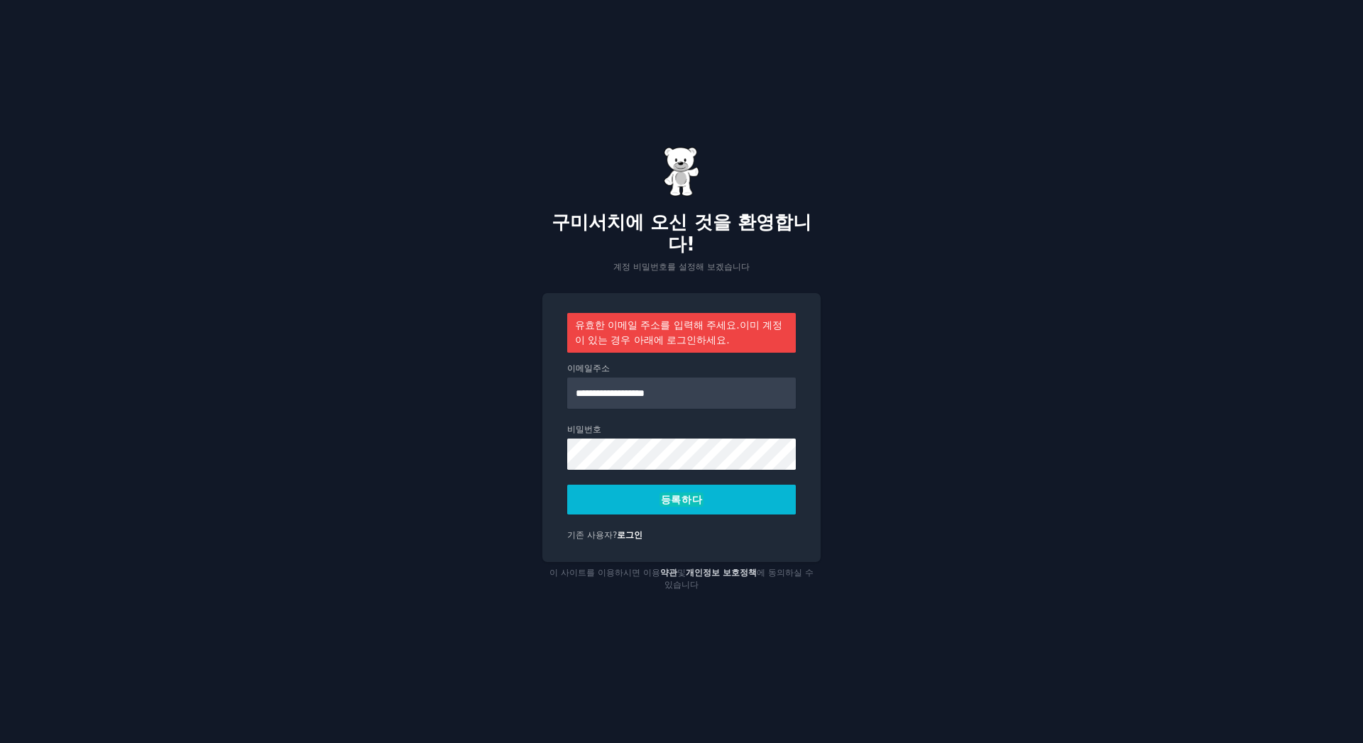
click at [685, 504] on font "등록하다" at bounding box center [682, 499] width 42 height 11
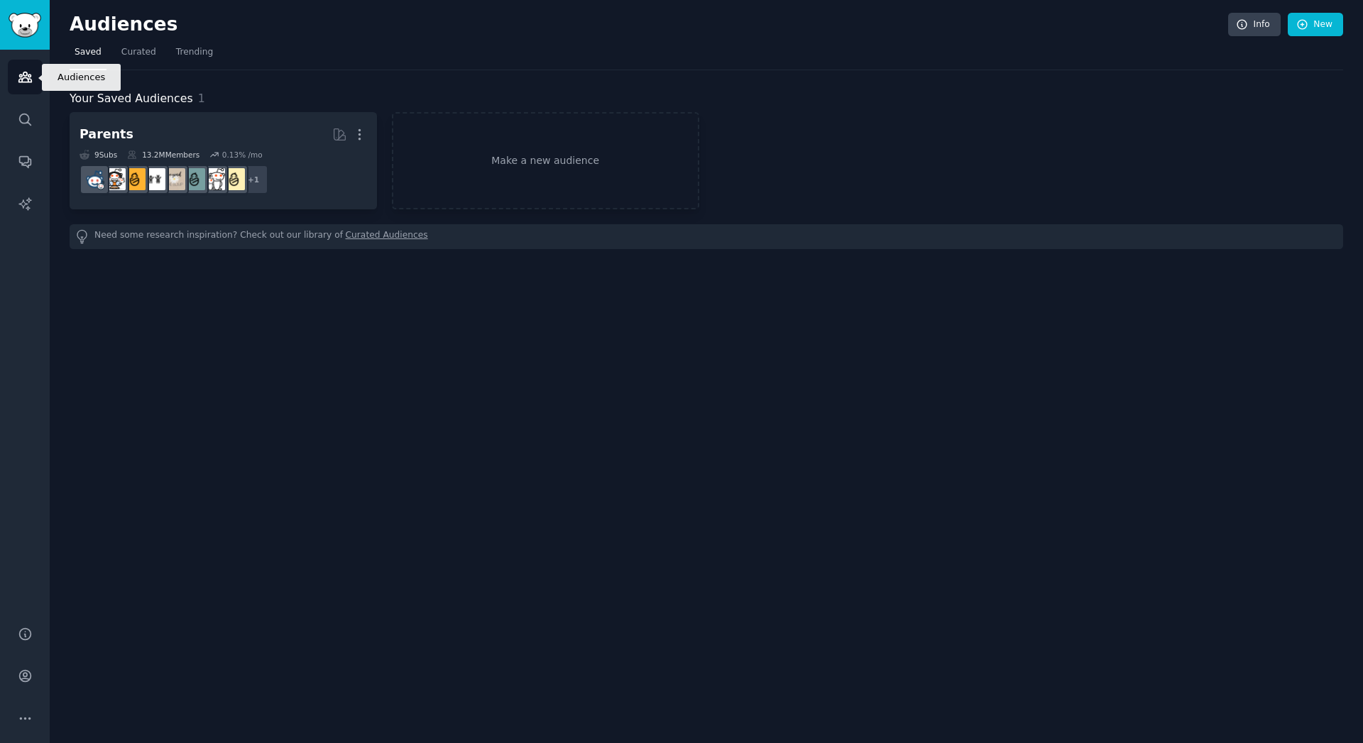
click at [26, 77] on icon "Sidebar" at bounding box center [25, 77] width 15 height 15
click at [31, 113] on icon "Sidebar" at bounding box center [25, 119] width 15 height 15
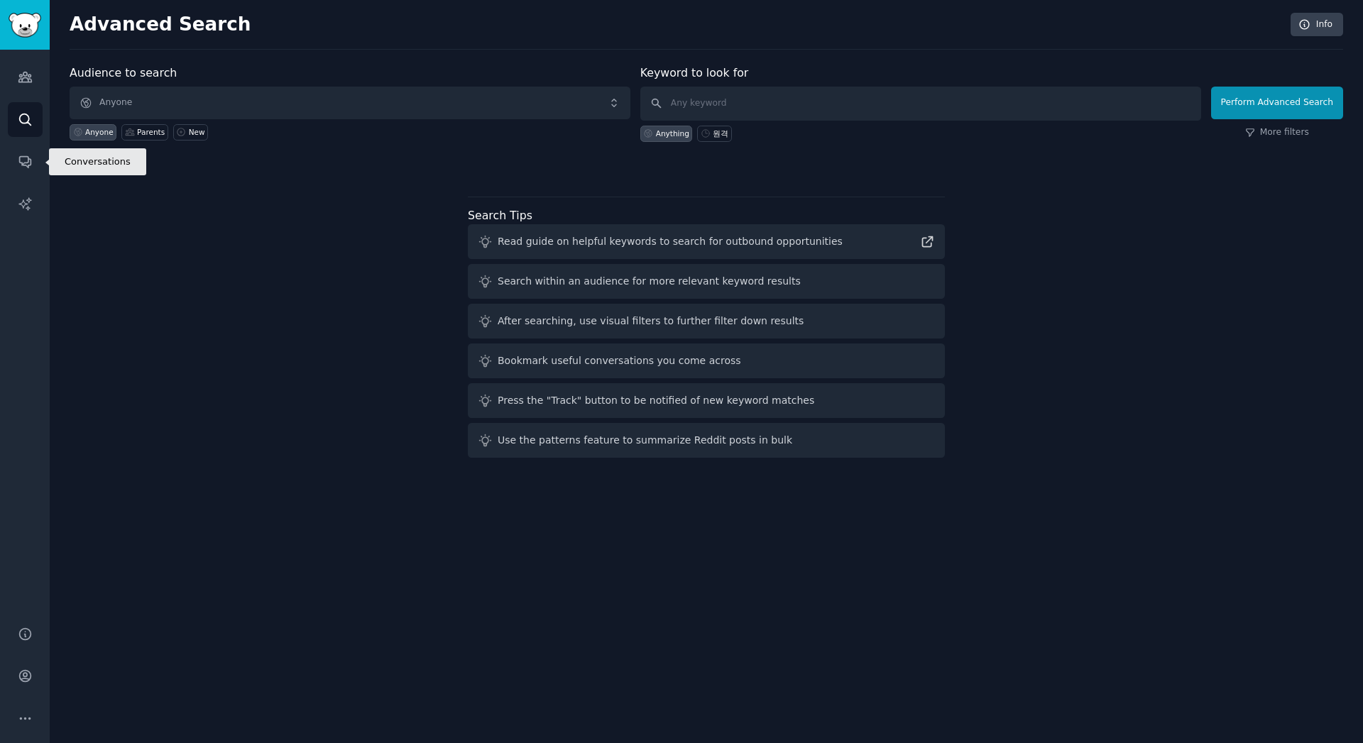
click at [23, 168] on icon "Sidebar" at bounding box center [25, 161] width 15 height 15
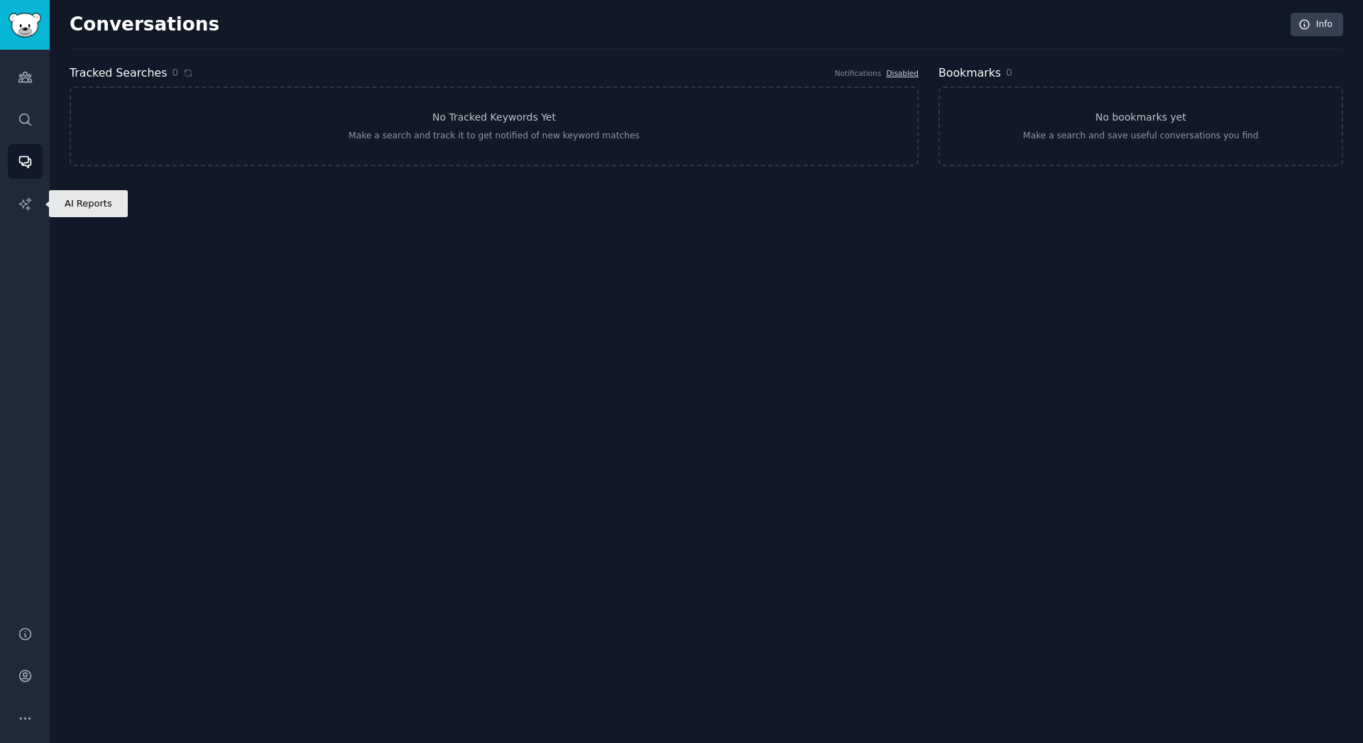
click at [29, 203] on icon "Sidebar" at bounding box center [25, 204] width 15 height 15
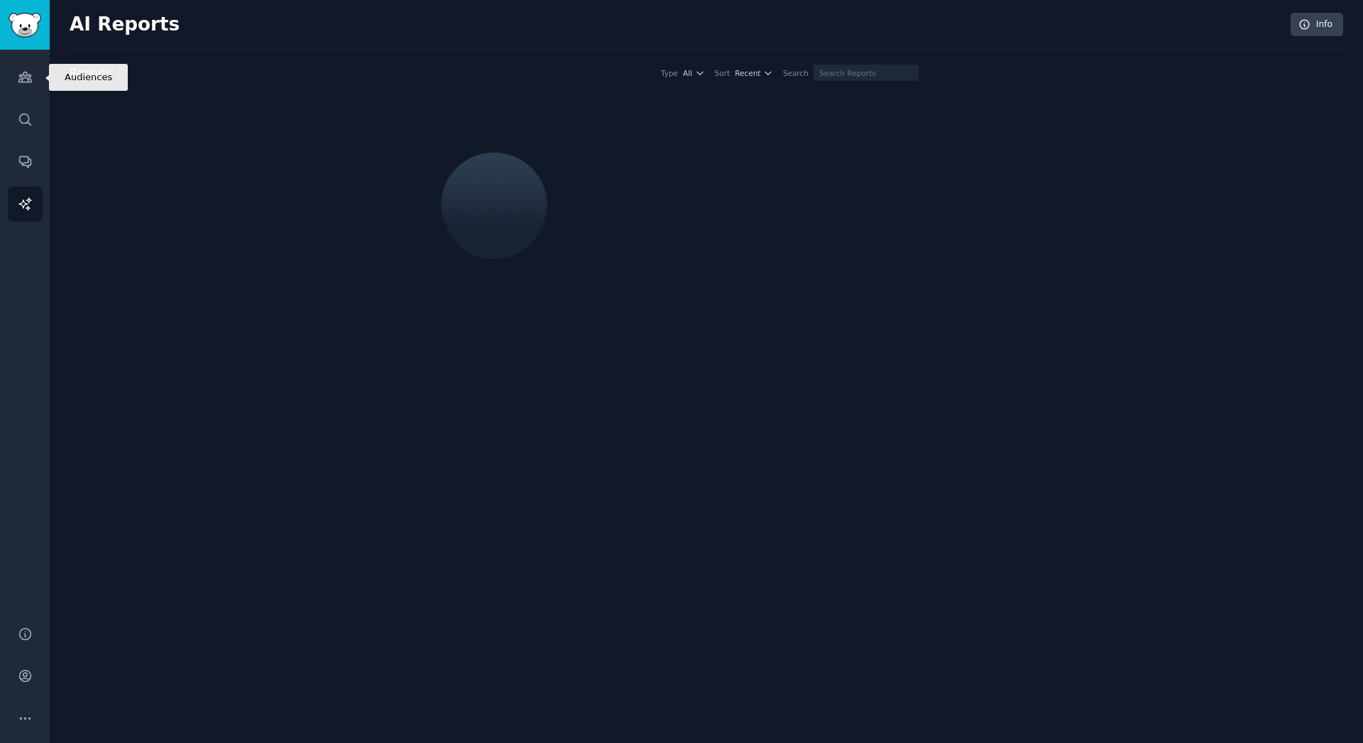
click at [21, 76] on icon "Sidebar" at bounding box center [24, 77] width 13 height 10
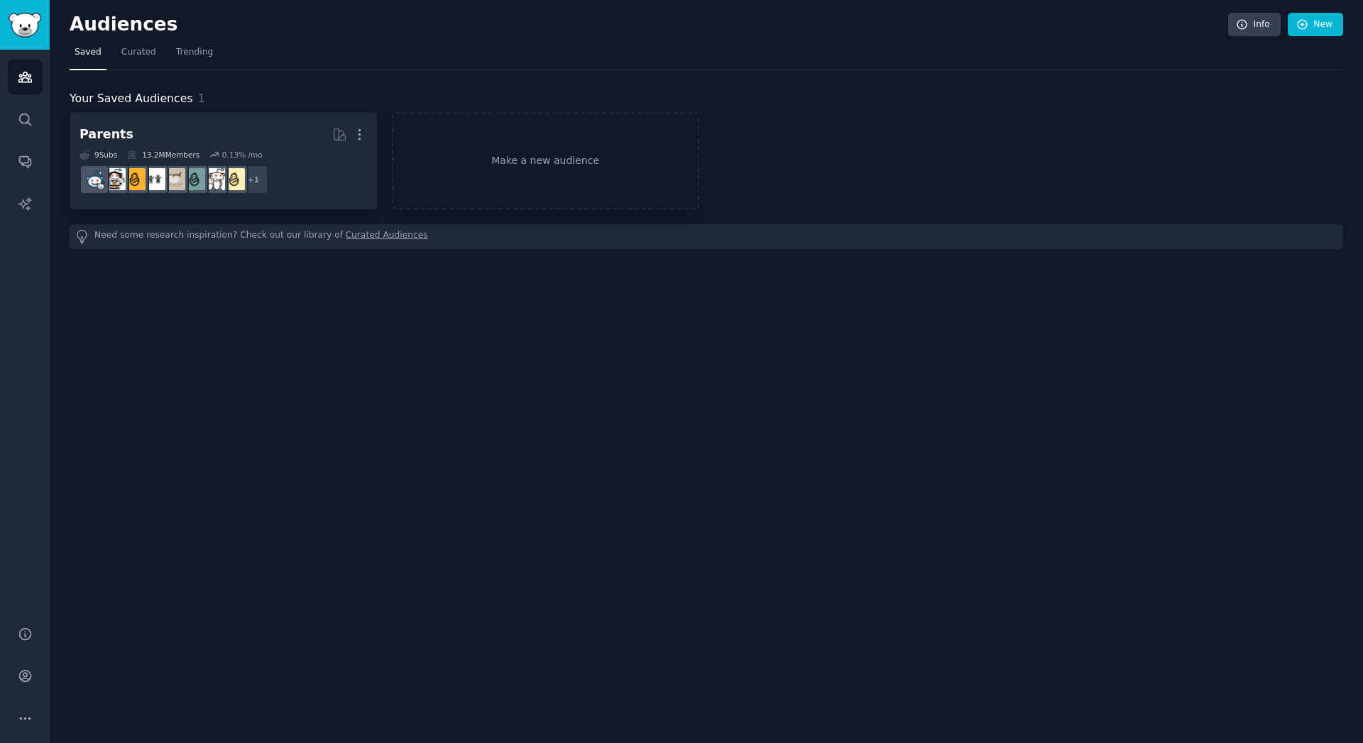
click at [121, 56] on span "Curated" at bounding box center [138, 52] width 35 height 13
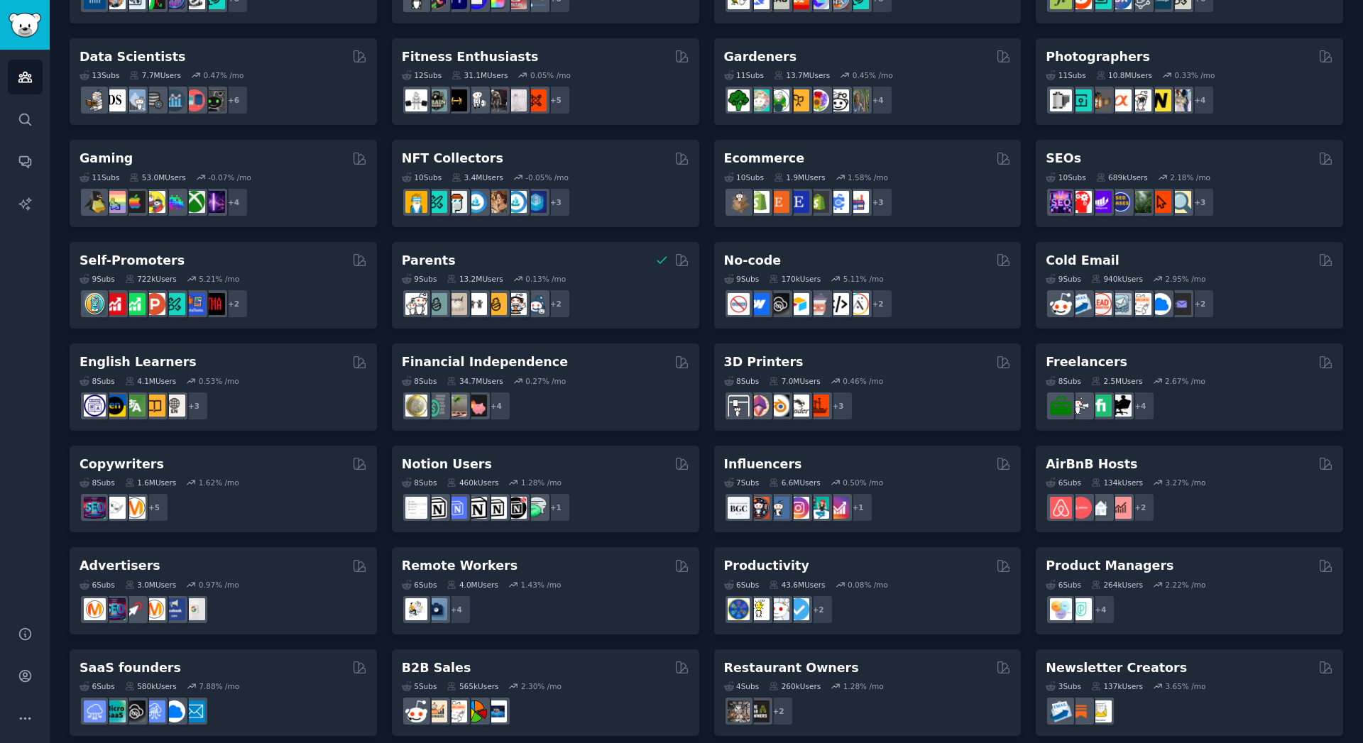
scroll to position [393, 0]
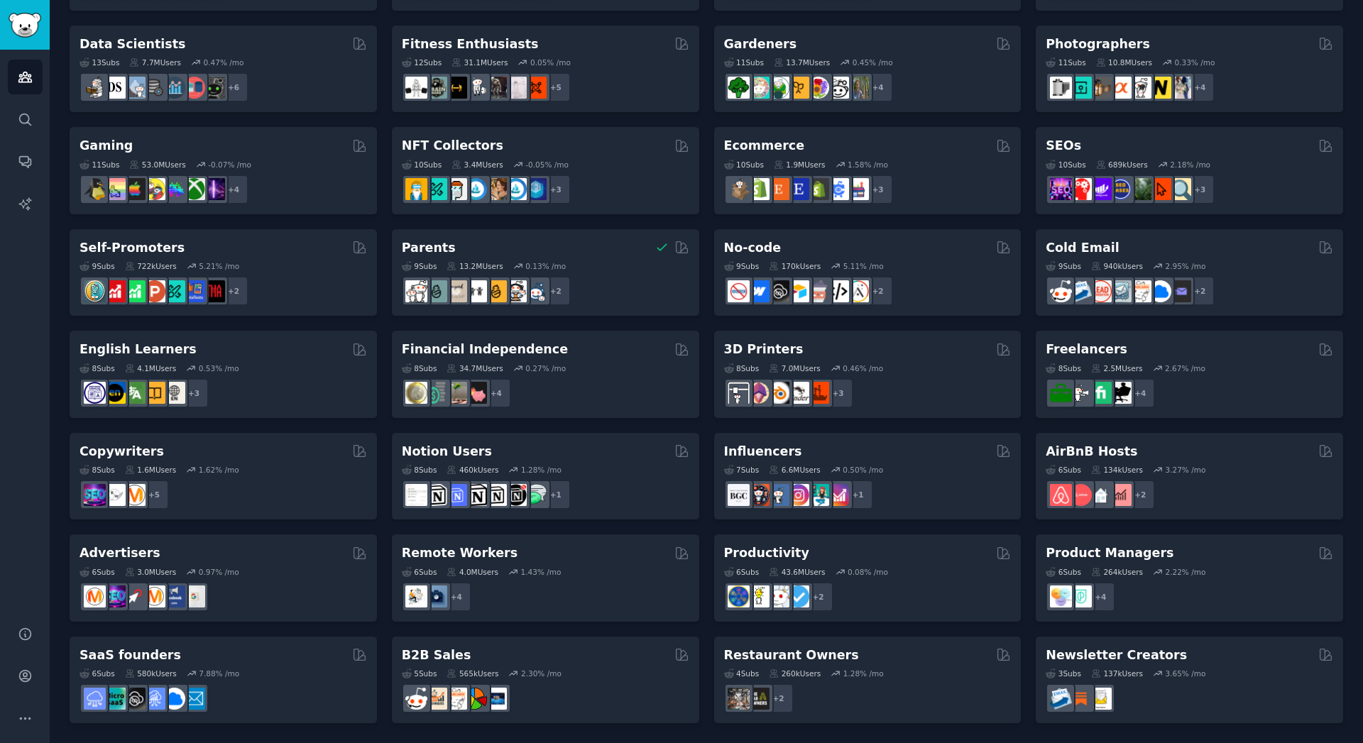
click at [278, 256] on div "Self-Promoters" at bounding box center [224, 248] width 288 height 18
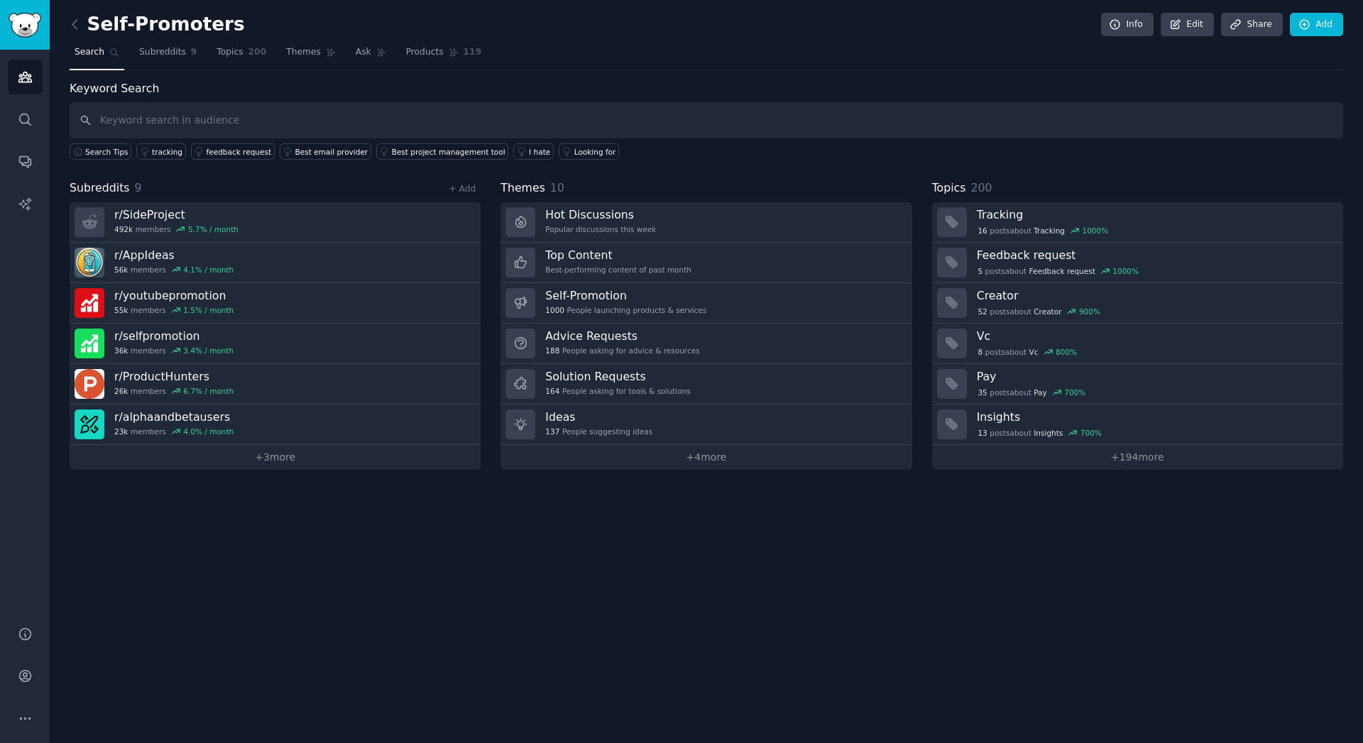
click at [254, 236] on link "r/ SideProject 492k members 5.7 % / month" at bounding box center [275, 222] width 411 height 40
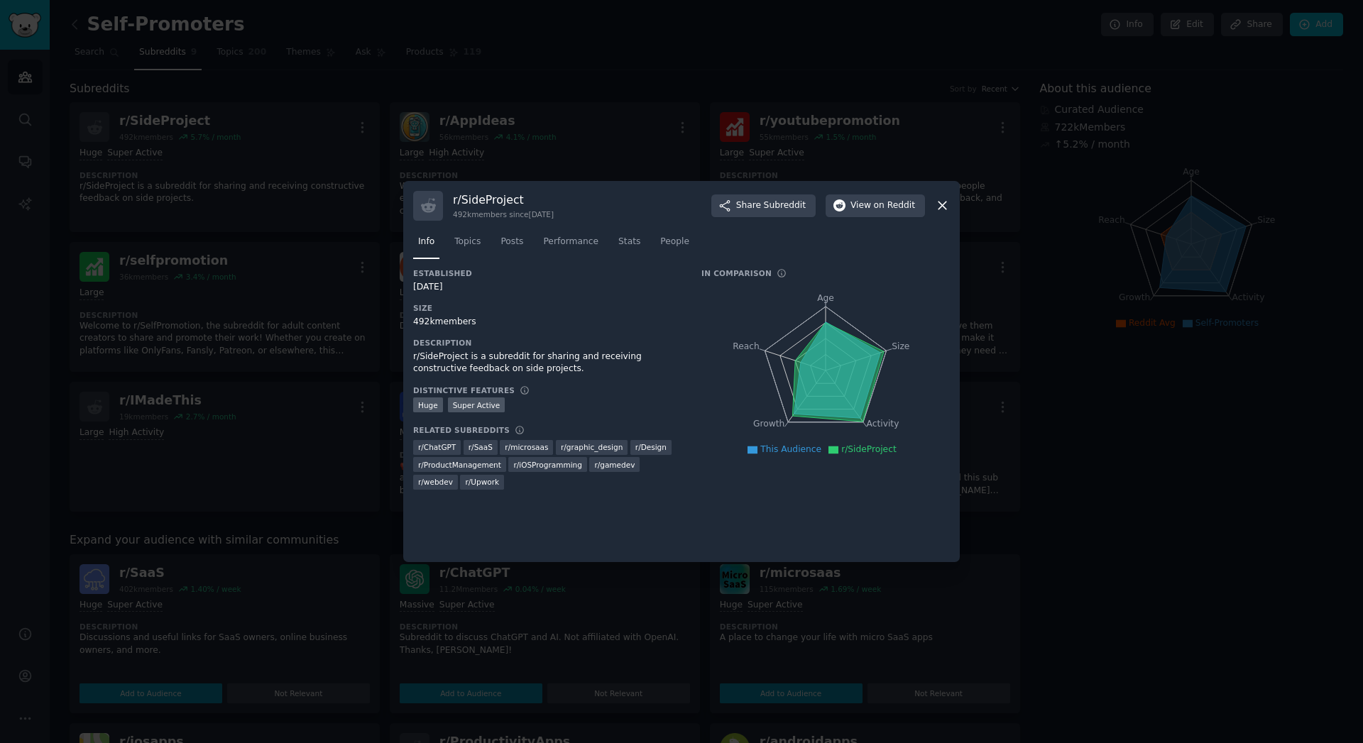
click at [356, 486] on div at bounding box center [681, 371] width 1363 height 743
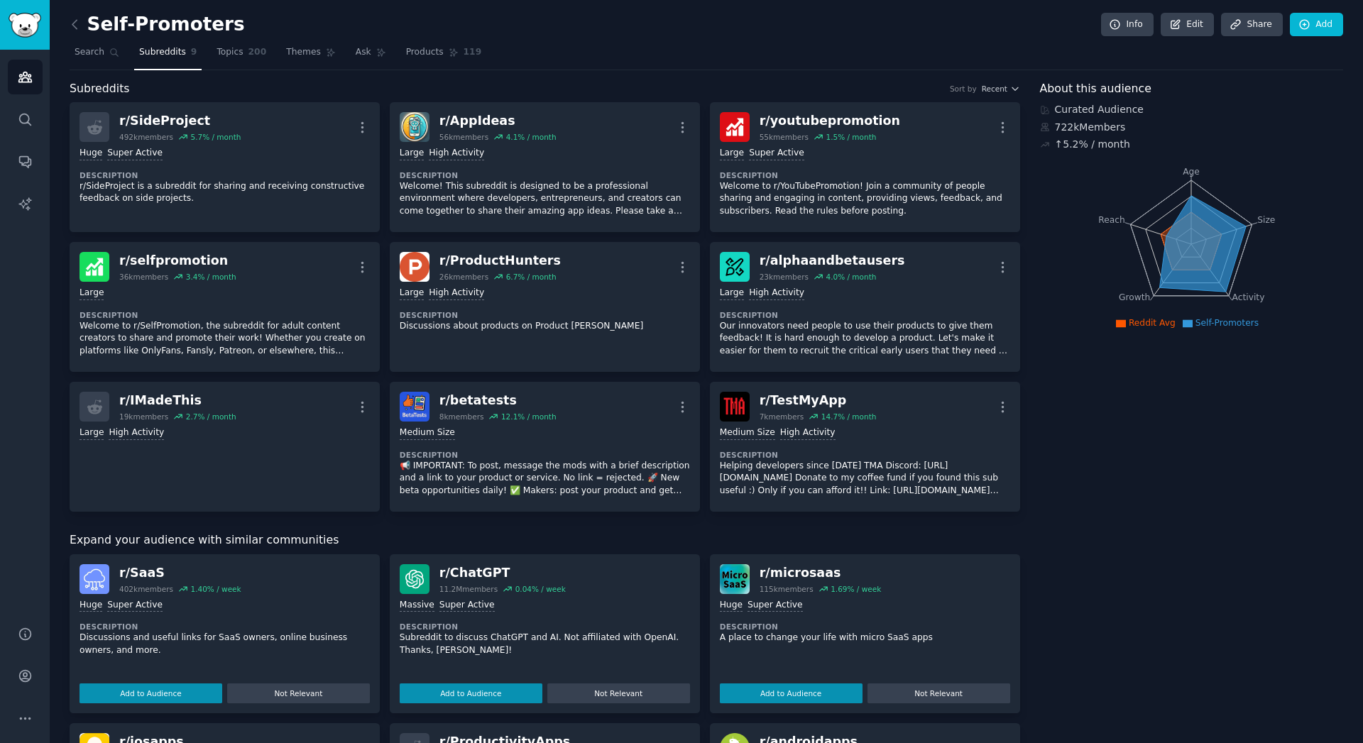
click at [217, 53] on span "Topics" at bounding box center [230, 52] width 26 height 13
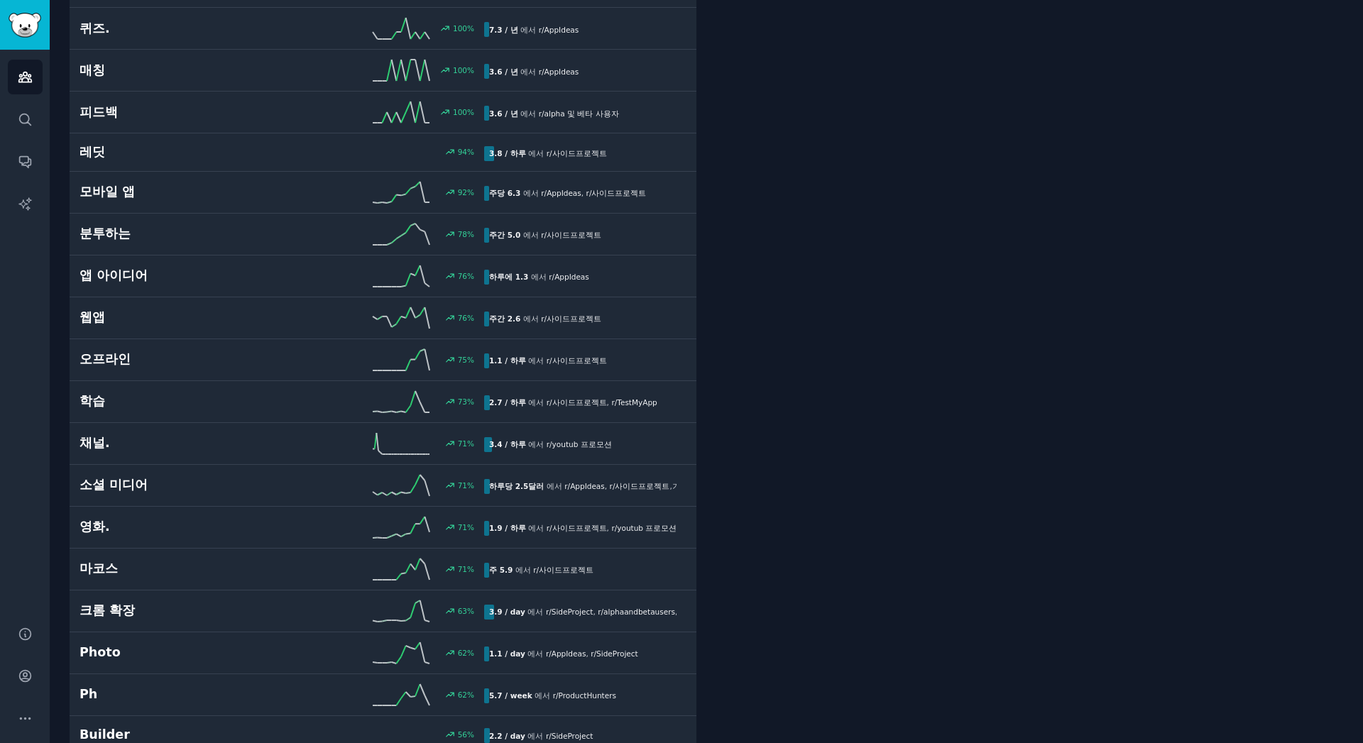
scroll to position [2059, 0]
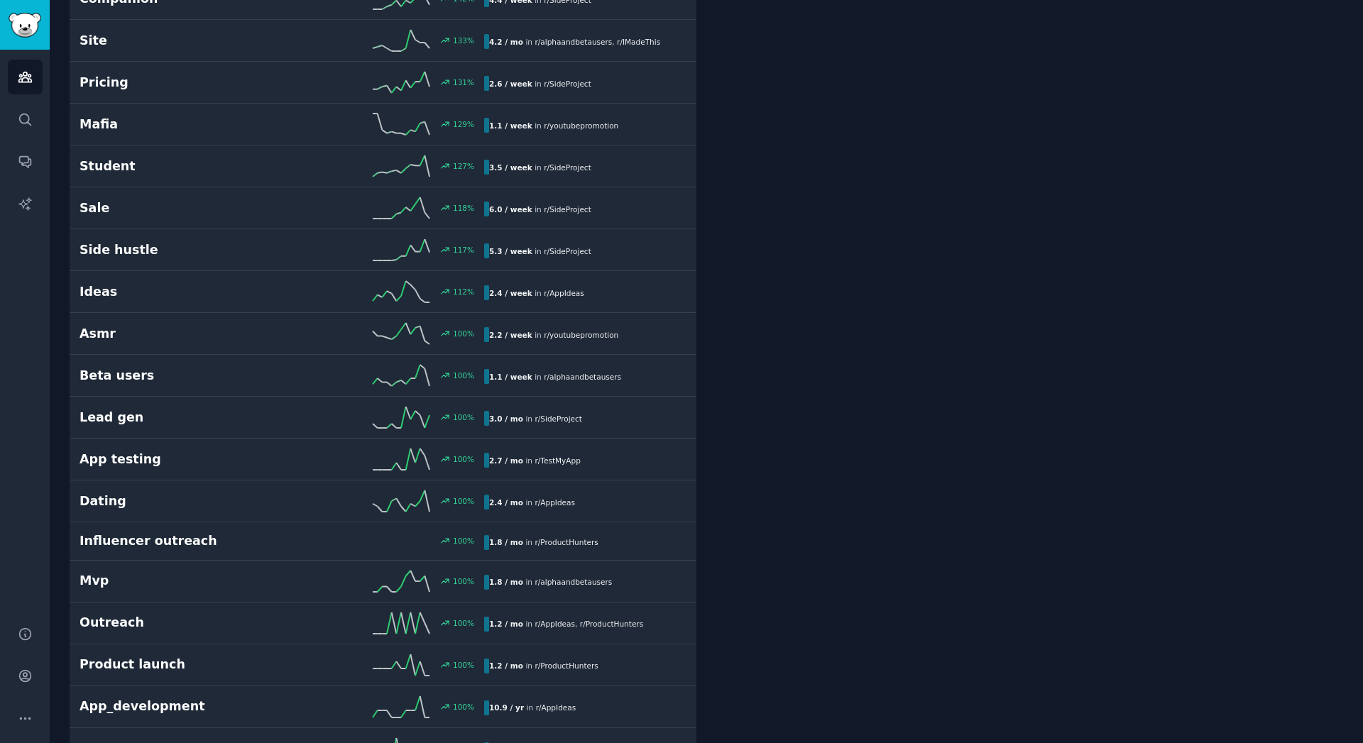
scroll to position [958, 0]
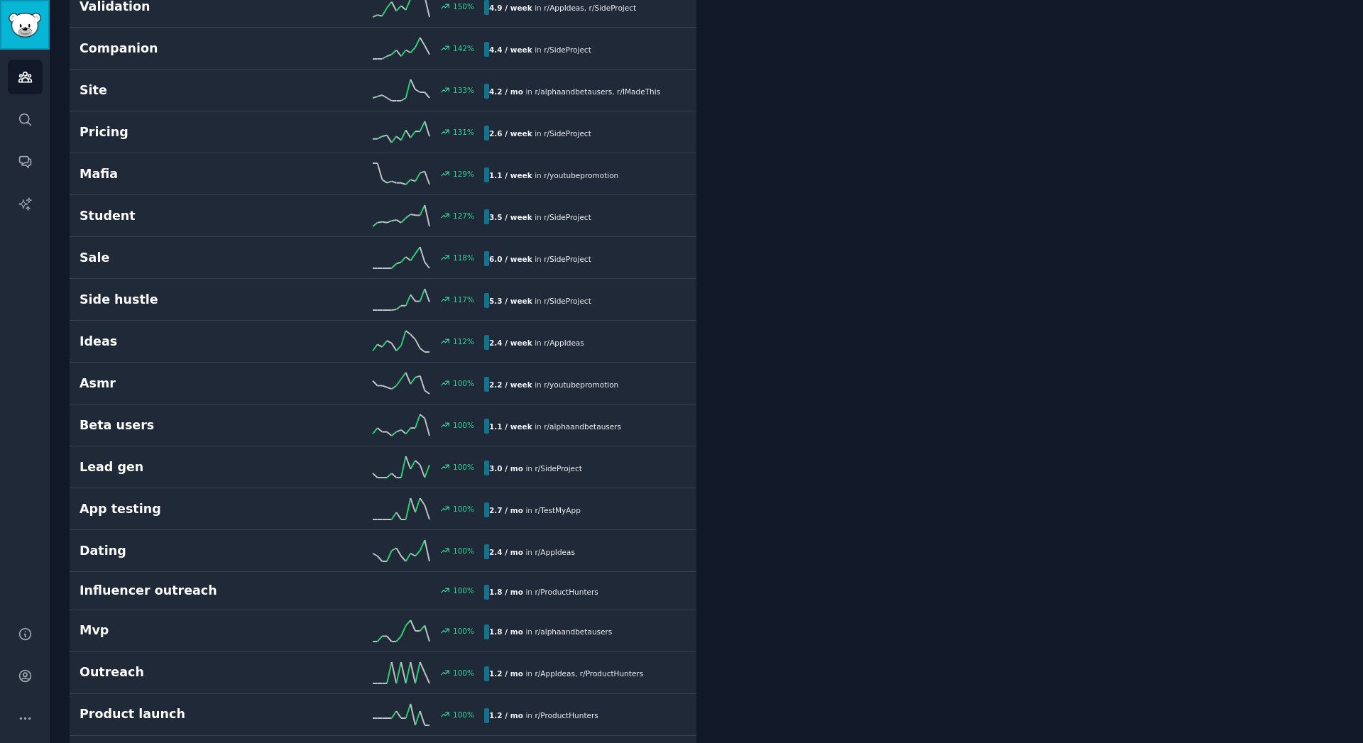
click at [27, 26] on img "Sidebar" at bounding box center [25, 25] width 33 height 25
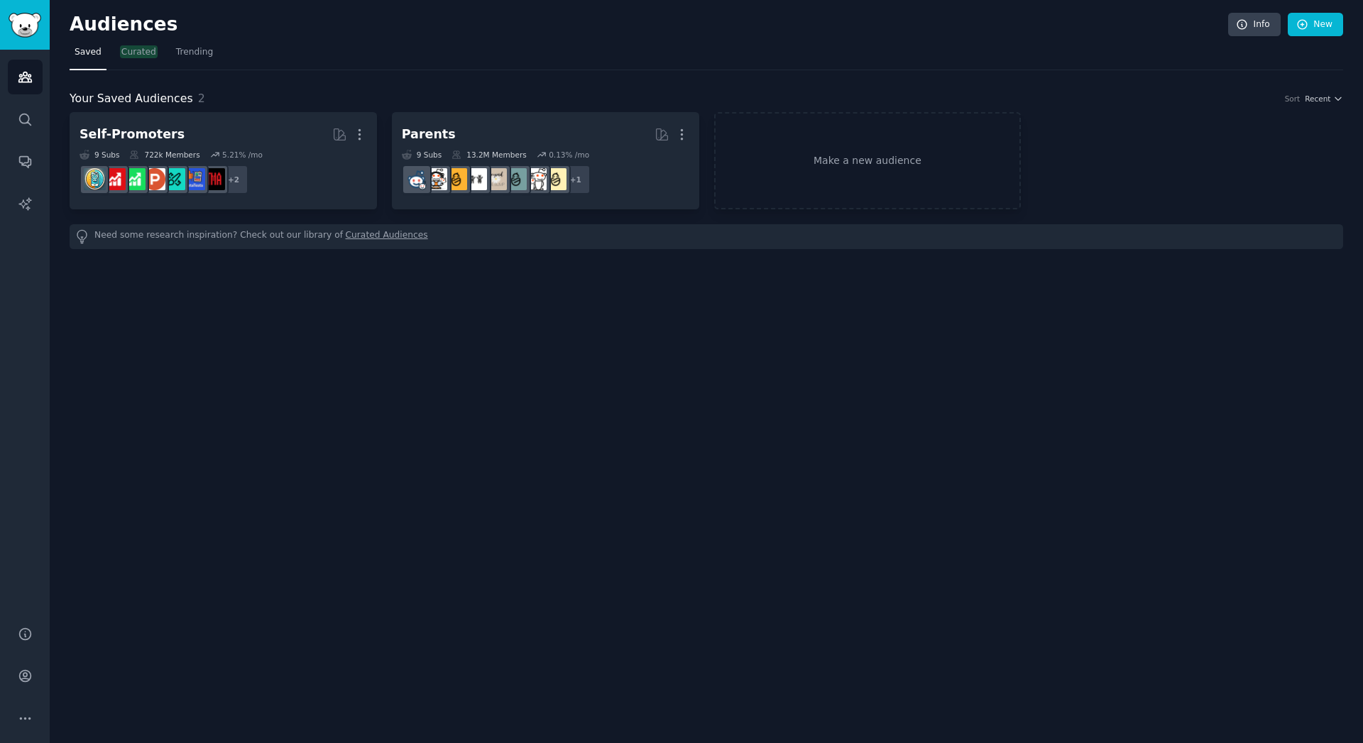
click at [140, 55] on font "Curated" at bounding box center [138, 52] width 35 height 10
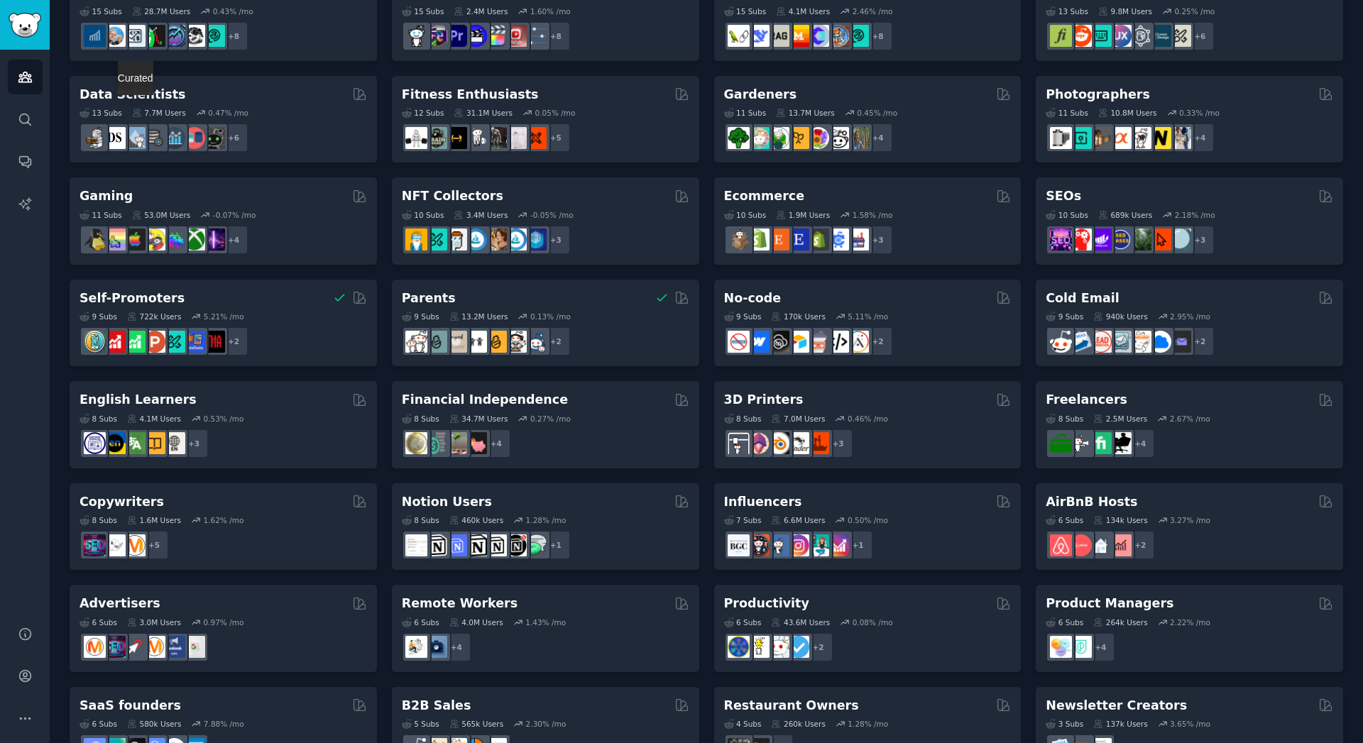
scroll to position [393, 0]
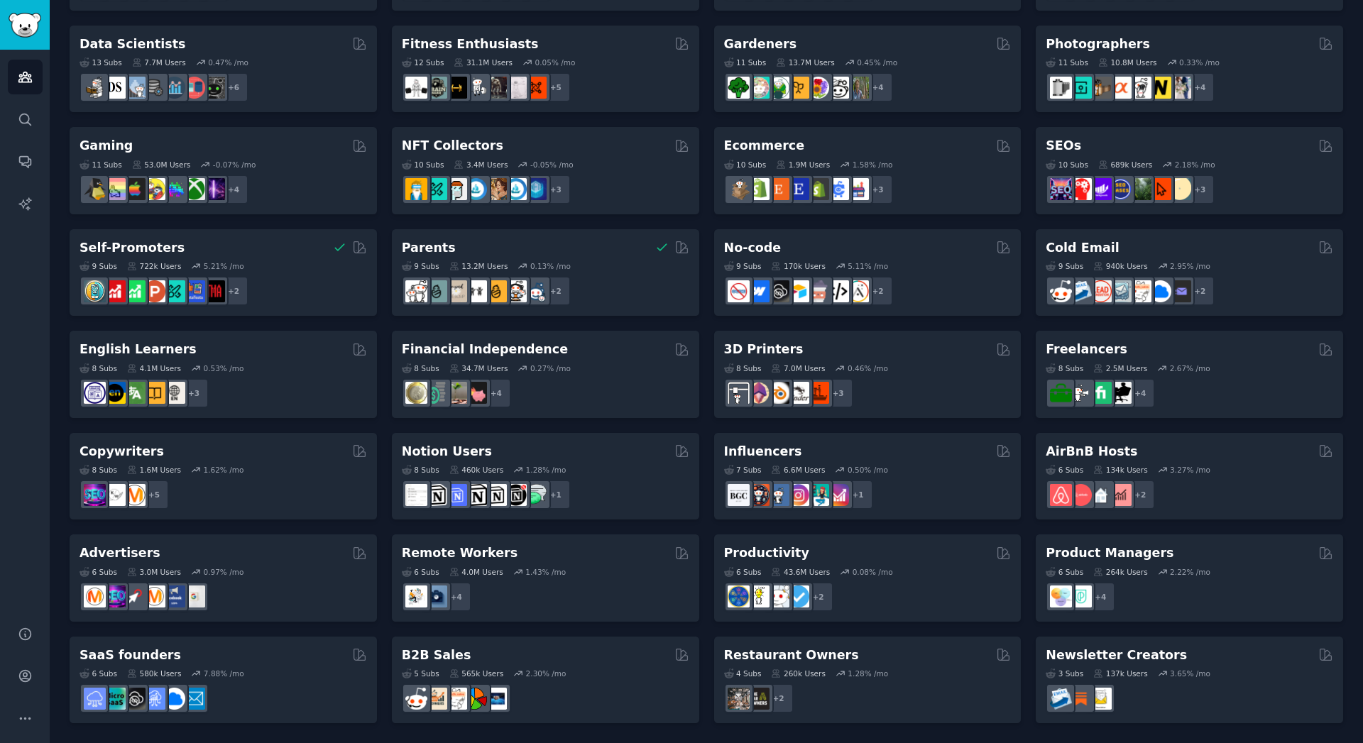
click at [966, 562] on div "6 Subs 43.6M Users 0.08% /mo +2" at bounding box center [868, 587] width 288 height 50
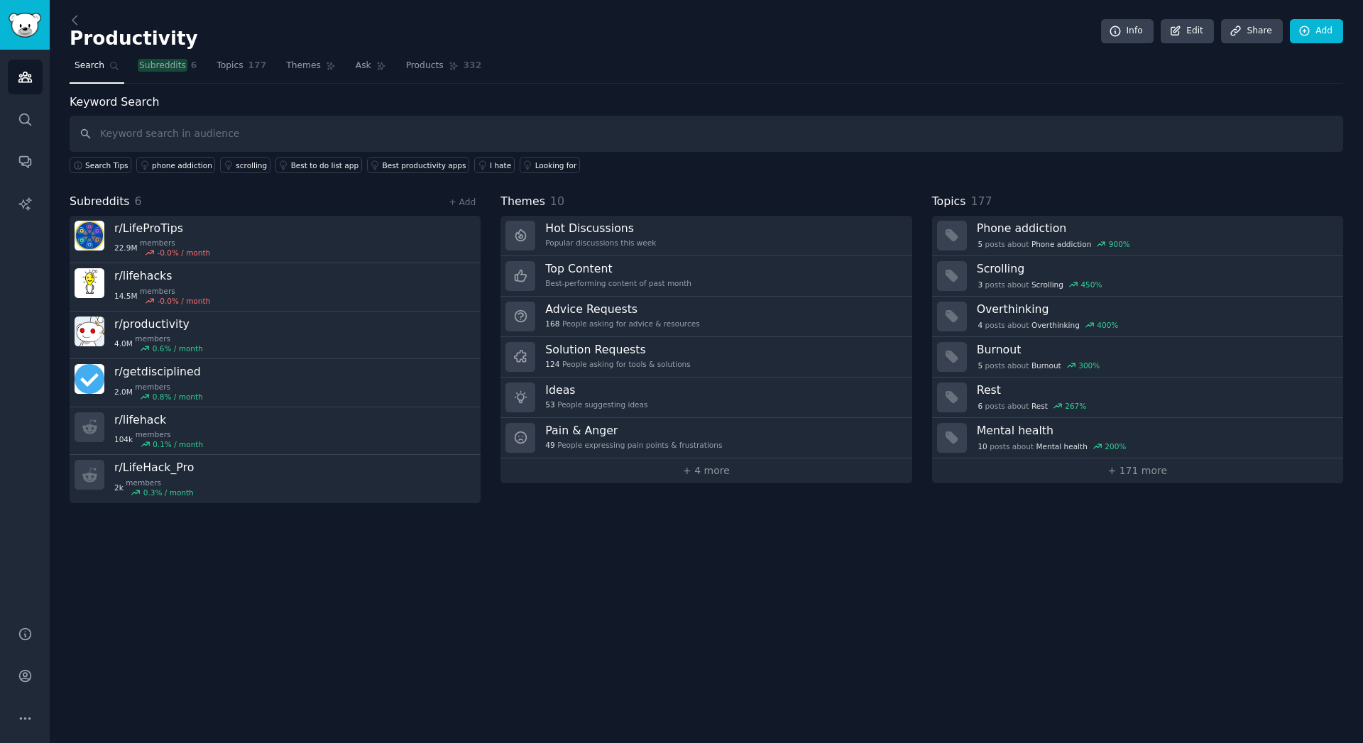
click at [175, 67] on font "Subreddits" at bounding box center [162, 65] width 47 height 10
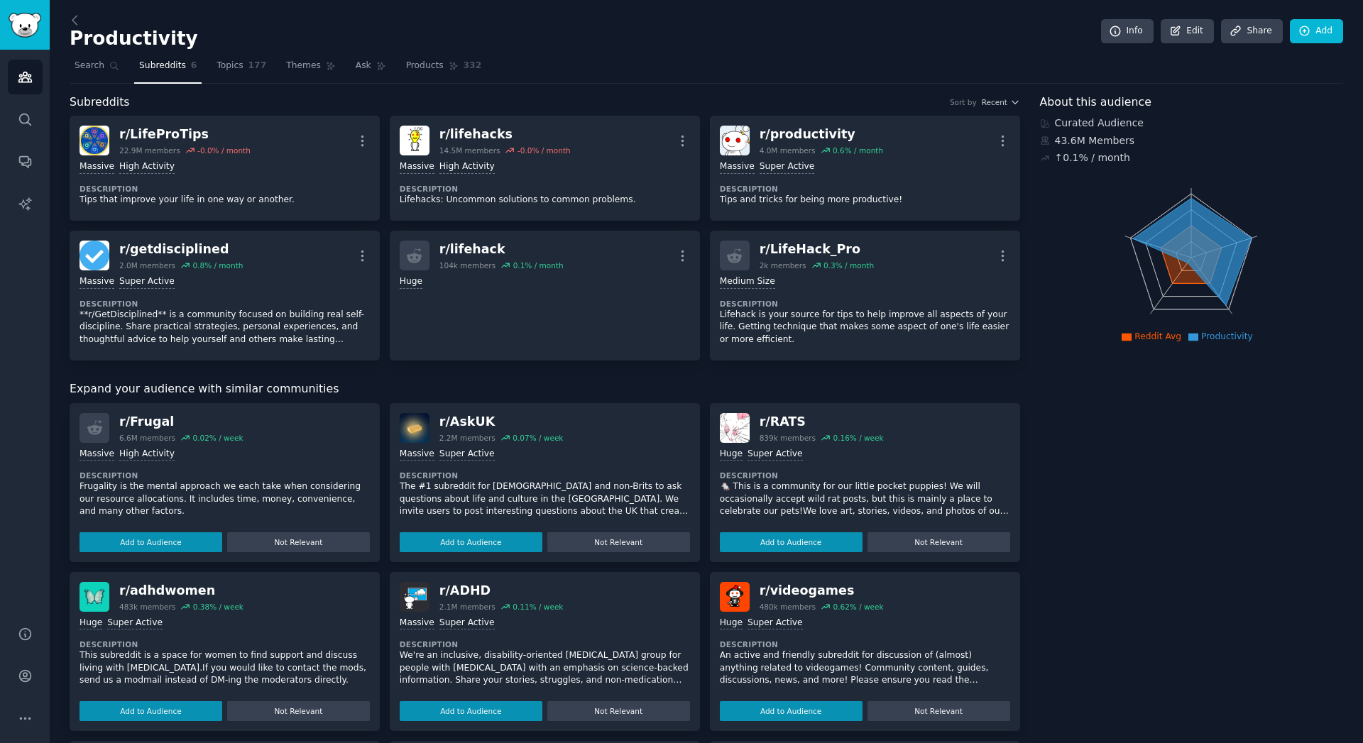
click at [401, 74] on link "Products 332" at bounding box center [443, 69] width 85 height 29
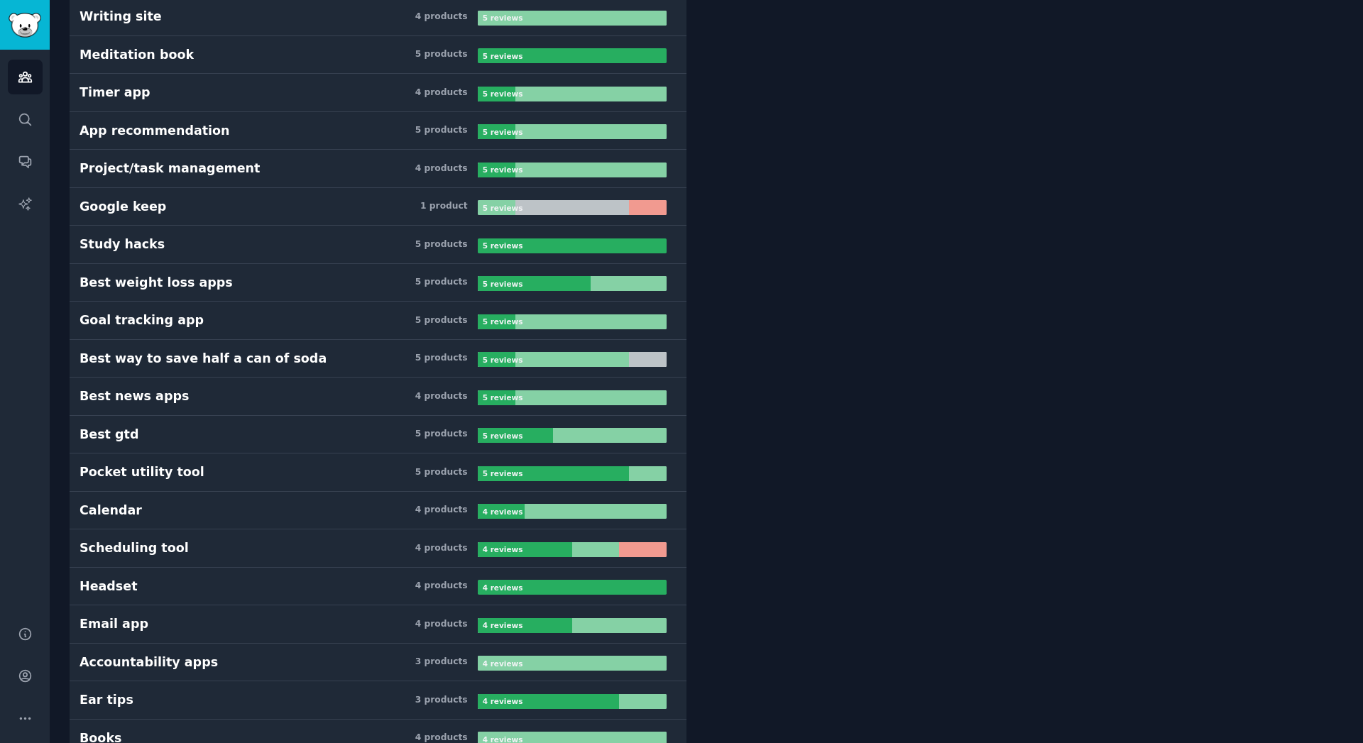
scroll to position [4188, 0]
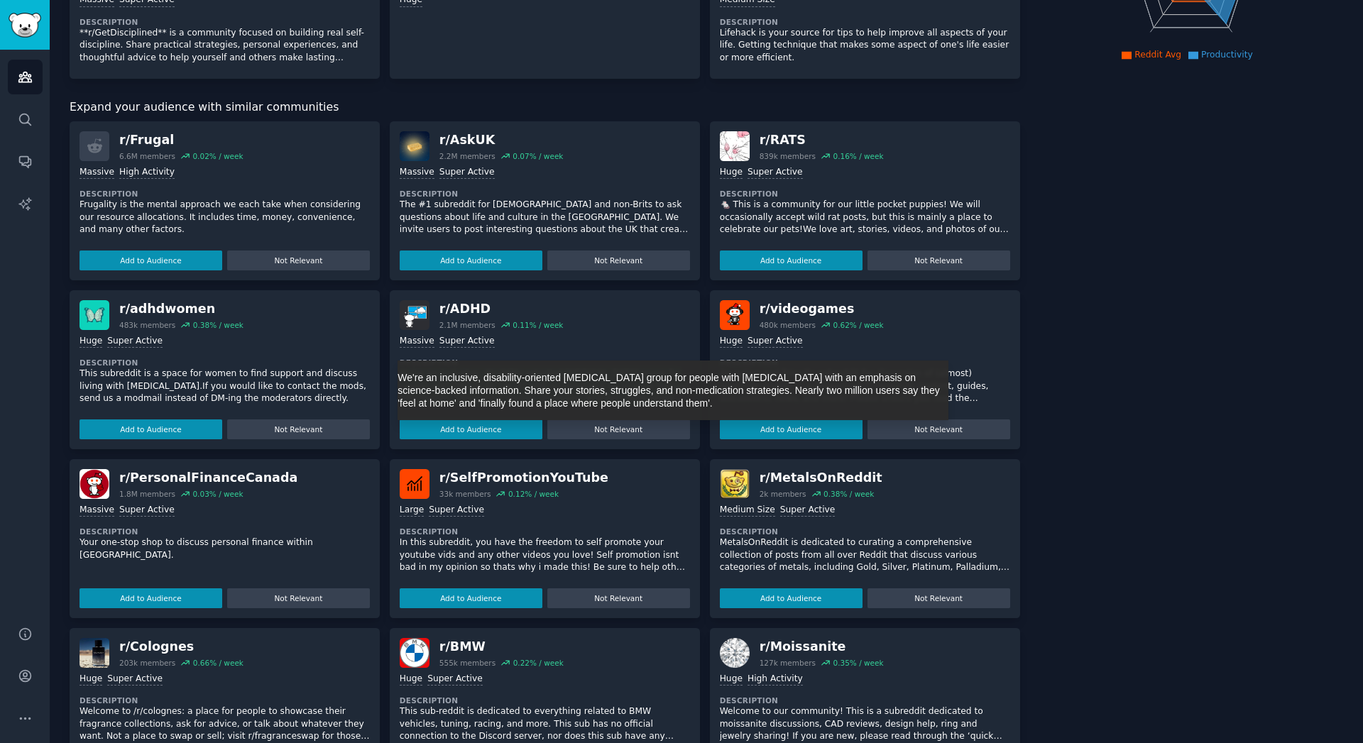
scroll to position [346, 0]
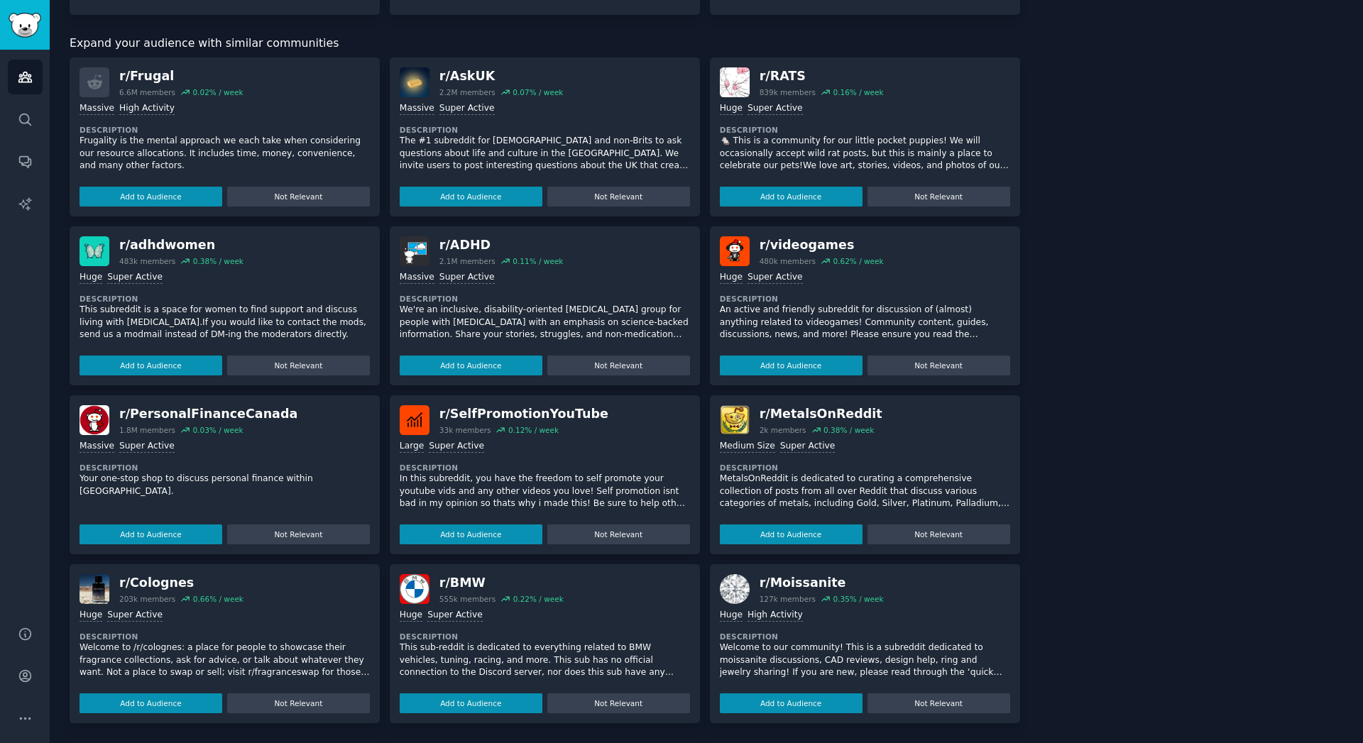
click at [644, 276] on div "Massive Super Active" at bounding box center [545, 277] width 290 height 13
click at [267, 295] on dt "Description" at bounding box center [225, 299] width 290 height 10
click at [232, 322] on font "If you would like to contact the mods, send us a modmail instead of DM-ing the …" at bounding box center [223, 328] width 287 height 23
click at [159, 240] on font "r/adhdwomen" at bounding box center [167, 245] width 96 height 14
click at [158, 246] on font "r/adhdwomen" at bounding box center [167, 245] width 96 height 14
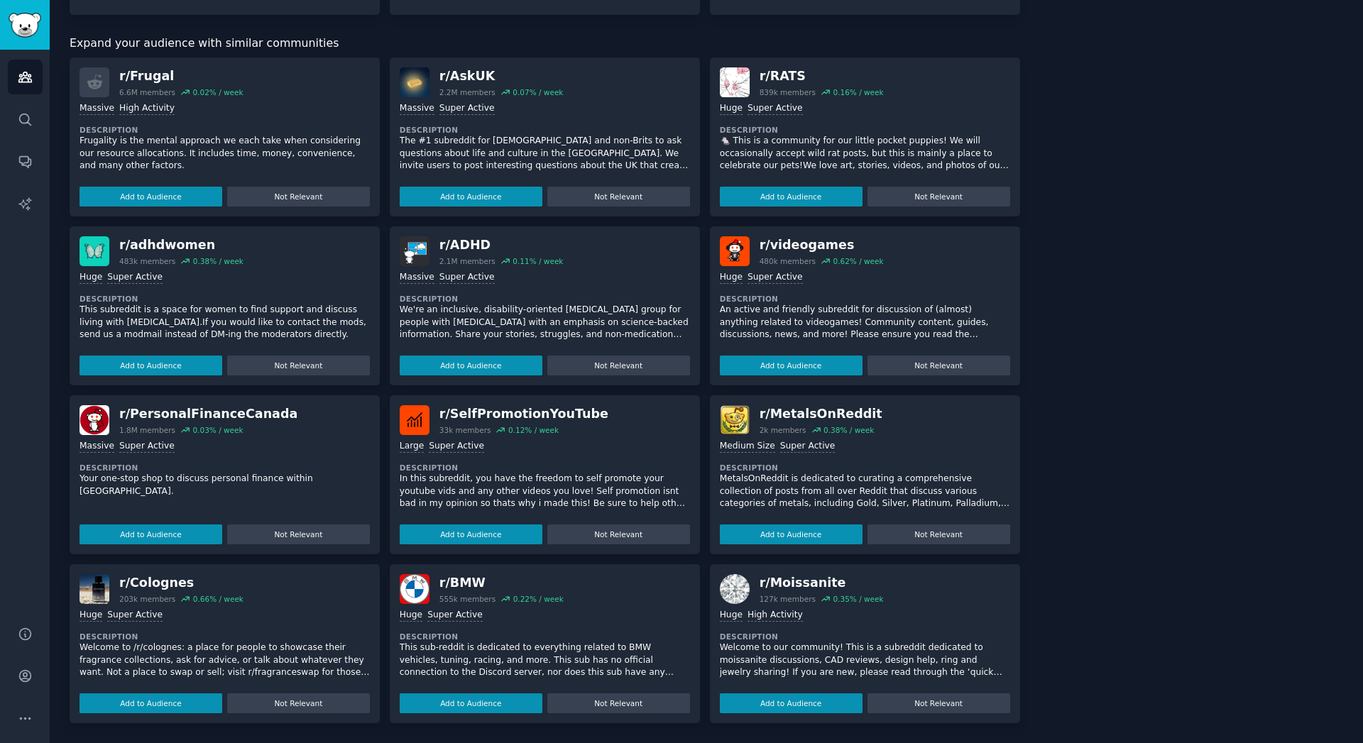
click at [92, 255] on img at bounding box center [95, 251] width 30 height 30
click at [143, 280] on font "Super Active" at bounding box center [134, 277] width 55 height 10
click at [193, 314] on font "This subreddit is a space for women to find support and discuss living with [ME…" at bounding box center [219, 316] width 278 height 23
click at [150, 305] on font "This subreddit is a space for women to find support and discuss living with [ME…" at bounding box center [219, 316] width 278 height 23
click at [156, 238] on font "r/adhdwomen" at bounding box center [167, 245] width 96 height 14
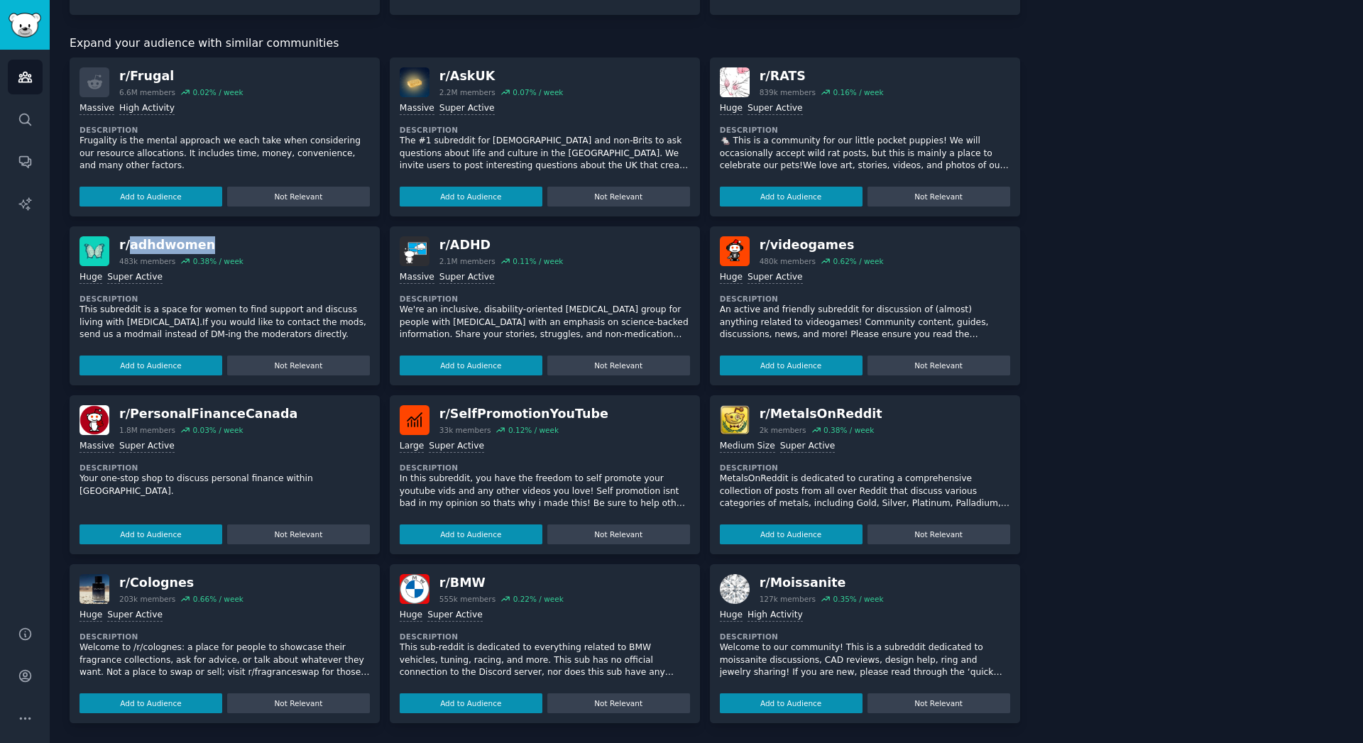
drag, startPoint x: 156, startPoint y: 237, endPoint x: 158, endPoint y: 245, distance: 7.9
click at [157, 238] on font "r/adhdwomen" at bounding box center [167, 245] width 96 height 14
click at [158, 245] on font "r/adhdwomen" at bounding box center [167, 245] width 96 height 14
click at [170, 318] on font "If you would like to contact the mods, send us a modmail instead of DM-ing the …" at bounding box center [223, 328] width 287 height 23
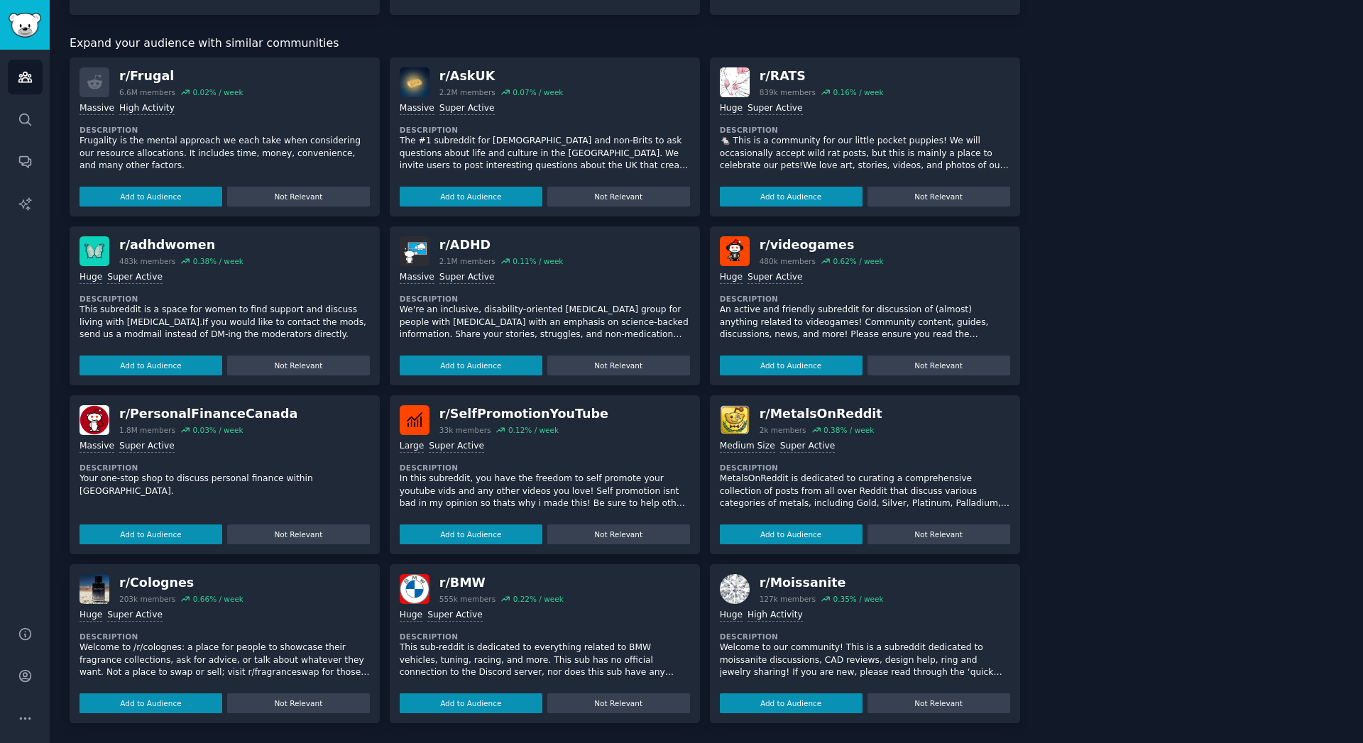
click at [159, 349] on div ">= 95th percentile for submissions / day Huge Super Active Description This sub…" at bounding box center [225, 320] width 290 height 109
click at [154, 367] on font "Add to Audience" at bounding box center [150, 366] width 61 height 10
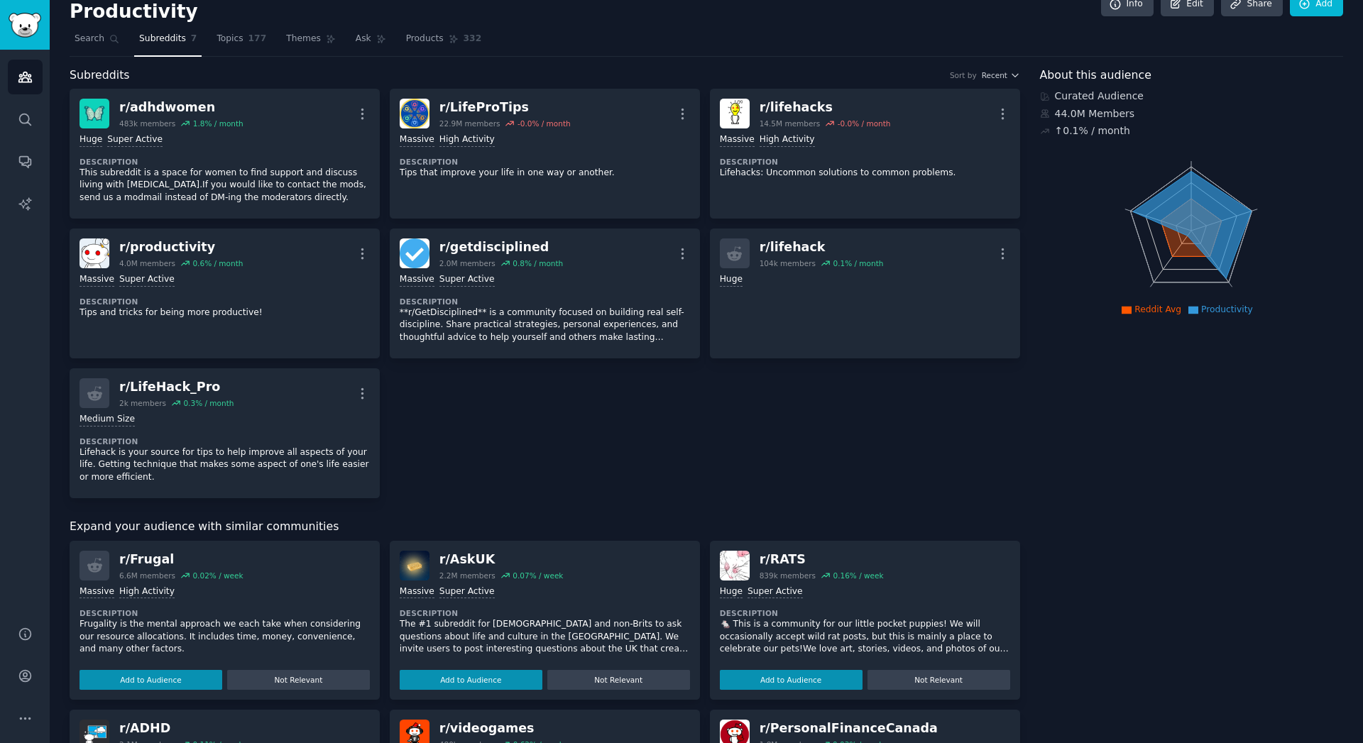
scroll to position [0, 0]
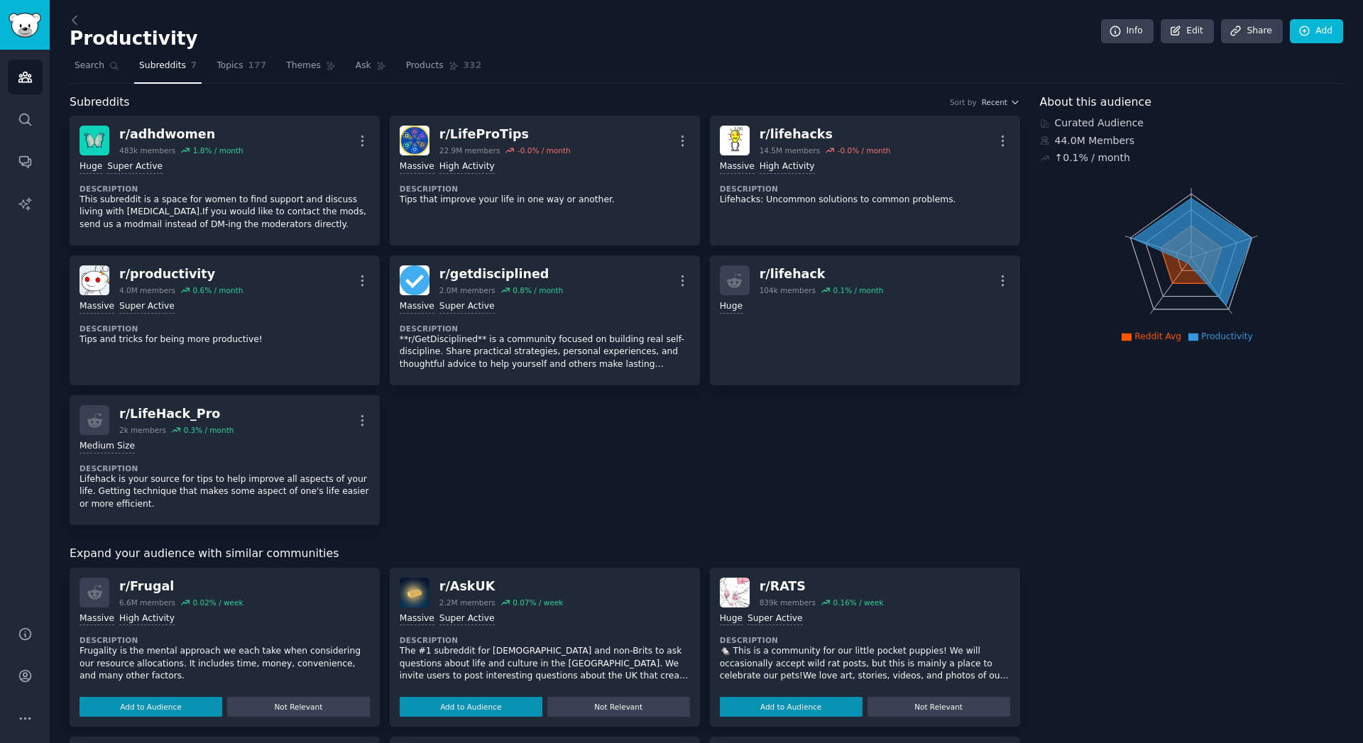
click at [212, 70] on link "Topics 177" at bounding box center [242, 69] width 60 height 29
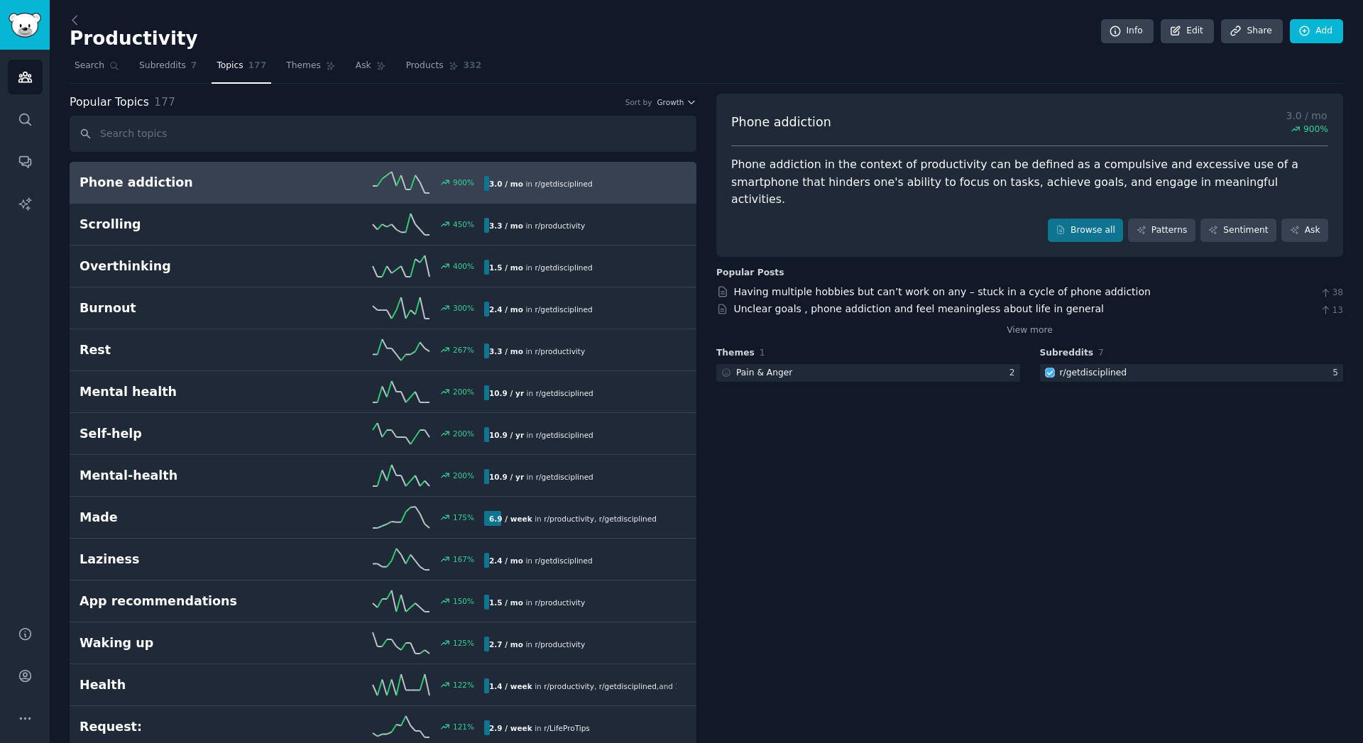
click at [347, 248] on link "Overthinking 400% 1.5 / mo in r/getdisciplined" at bounding box center [383, 267] width 627 height 42
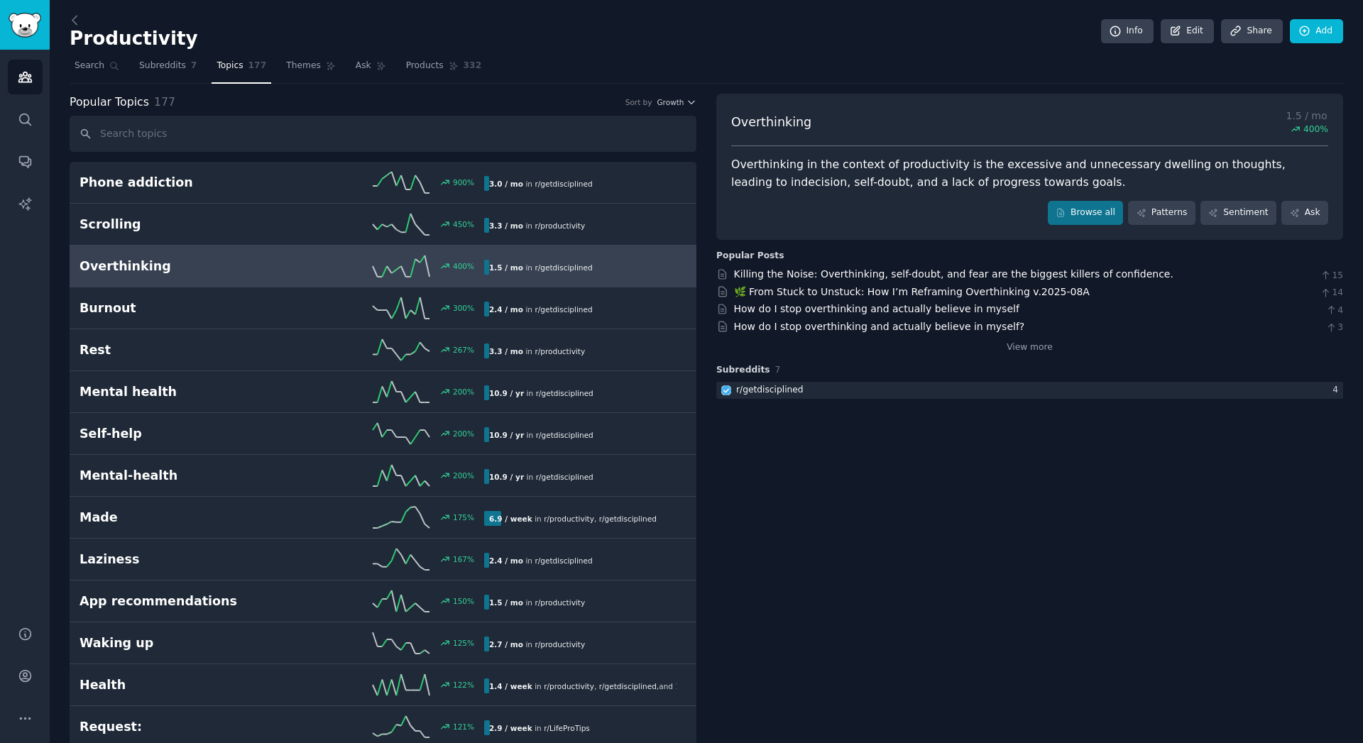
click at [268, 505] on link "Made 175% 6.9 / week in r/productivity , r/getdisciplined" at bounding box center [383, 518] width 627 height 42
